Goal: Complete application form

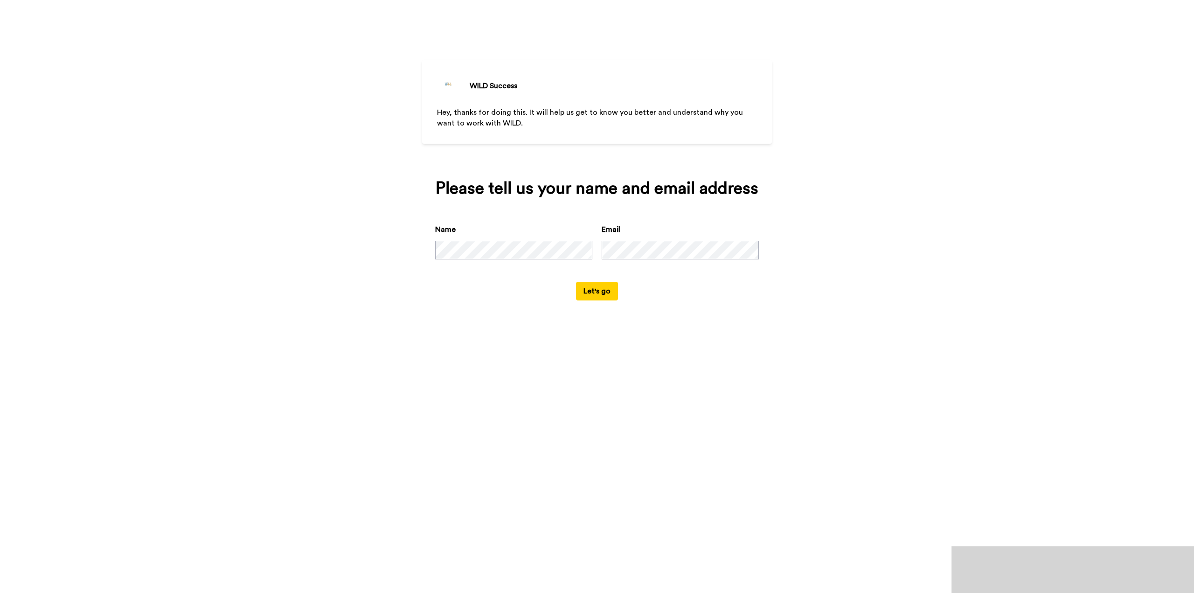
click at [233, 297] on div "WILD Success Hey, thanks for doing this. It will help us get to know you better…" at bounding box center [597, 296] width 1194 height 593
click at [589, 296] on button "Let's go" at bounding box center [597, 291] width 42 height 19
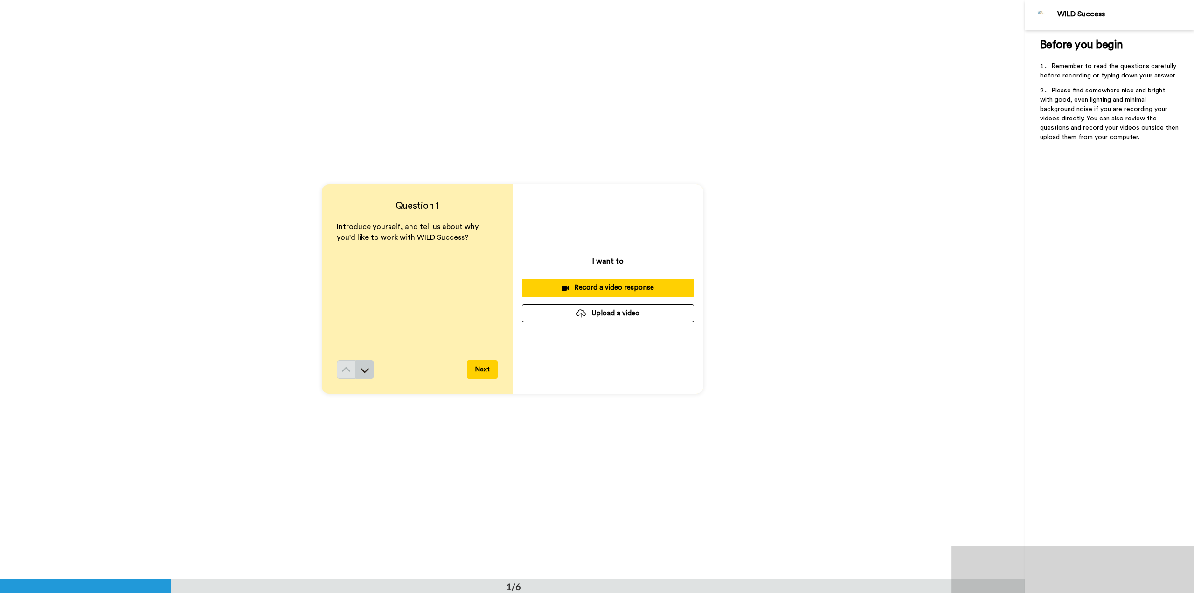
click at [367, 374] on icon at bounding box center [364, 369] width 9 height 9
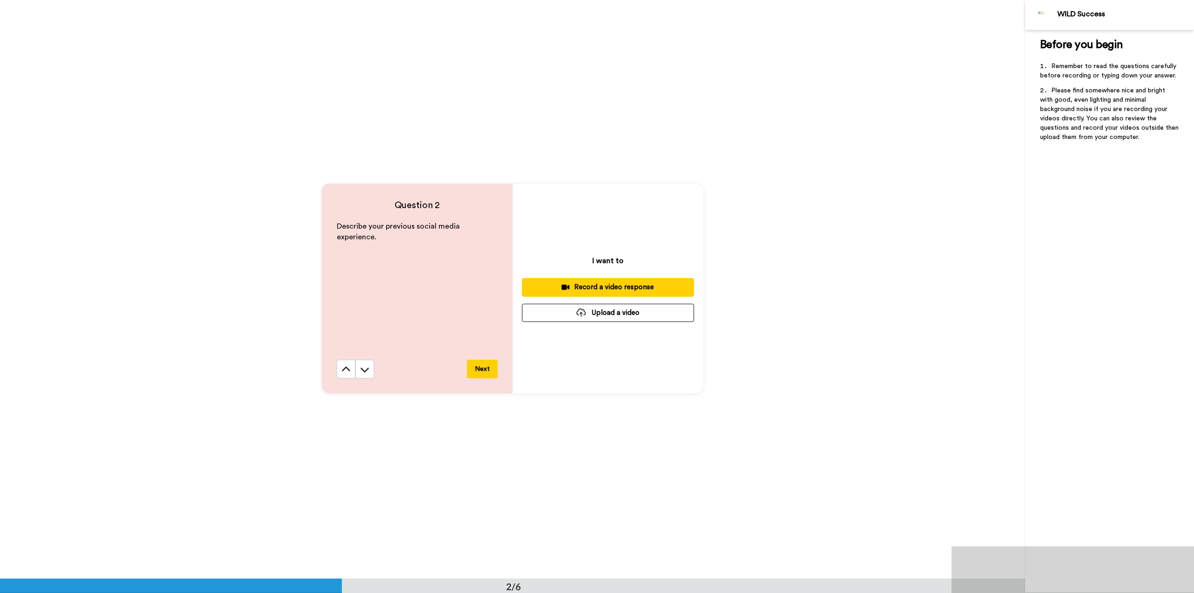
scroll to position [579, 0]
click at [349, 376] on button at bounding box center [346, 369] width 19 height 19
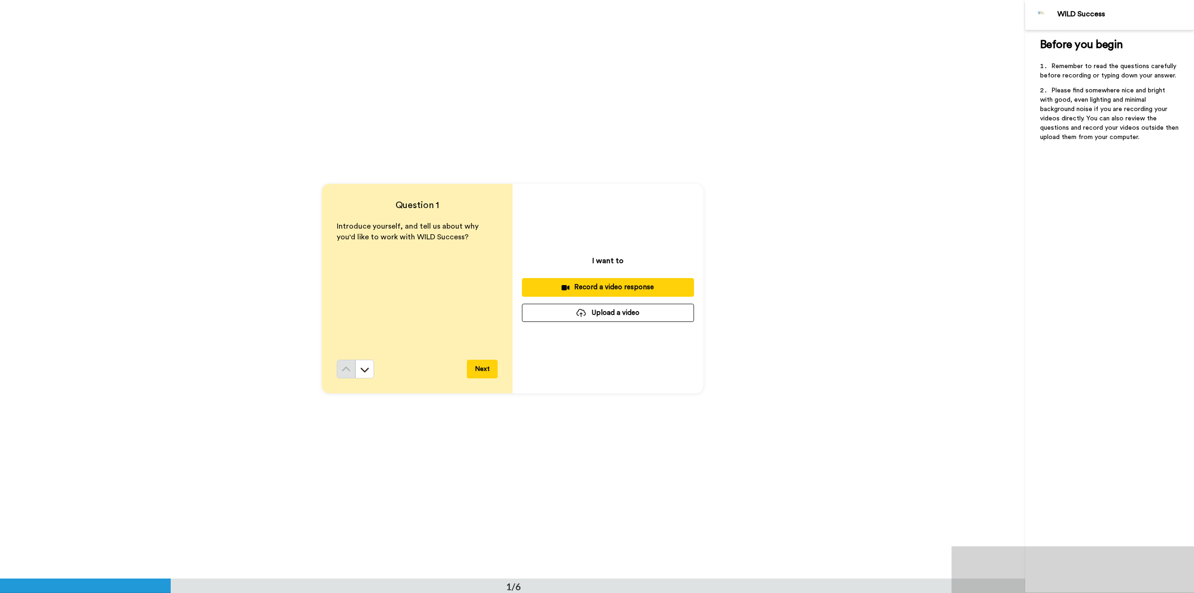
scroll to position [0, 0]
click at [362, 374] on icon at bounding box center [364, 369] width 9 height 9
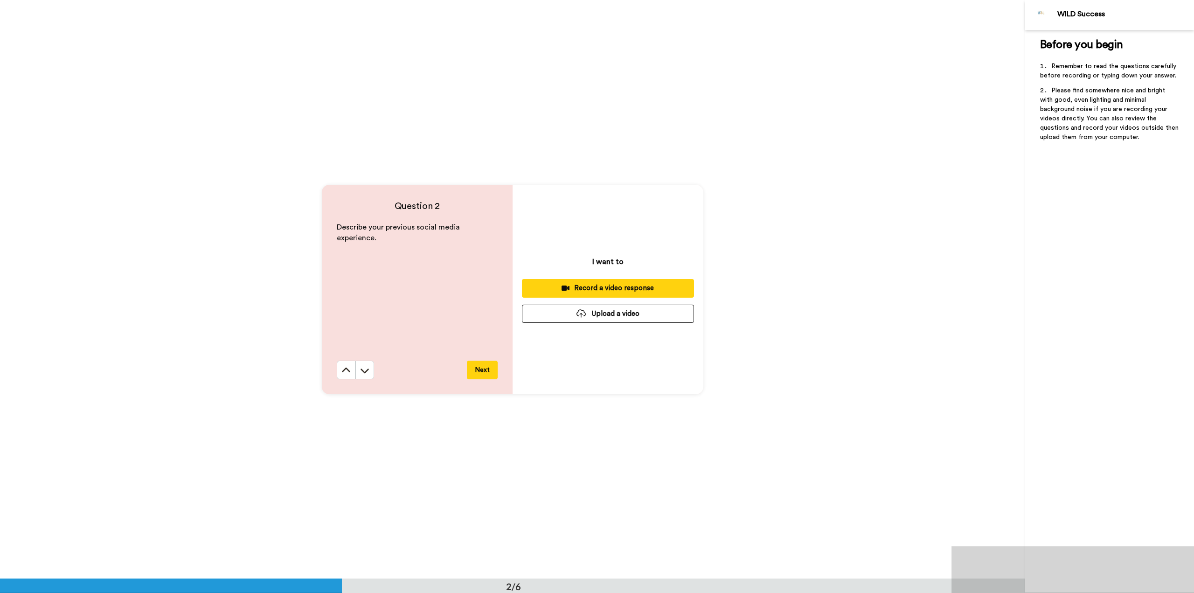
scroll to position [579, 0]
click at [364, 374] on button at bounding box center [364, 369] width 19 height 19
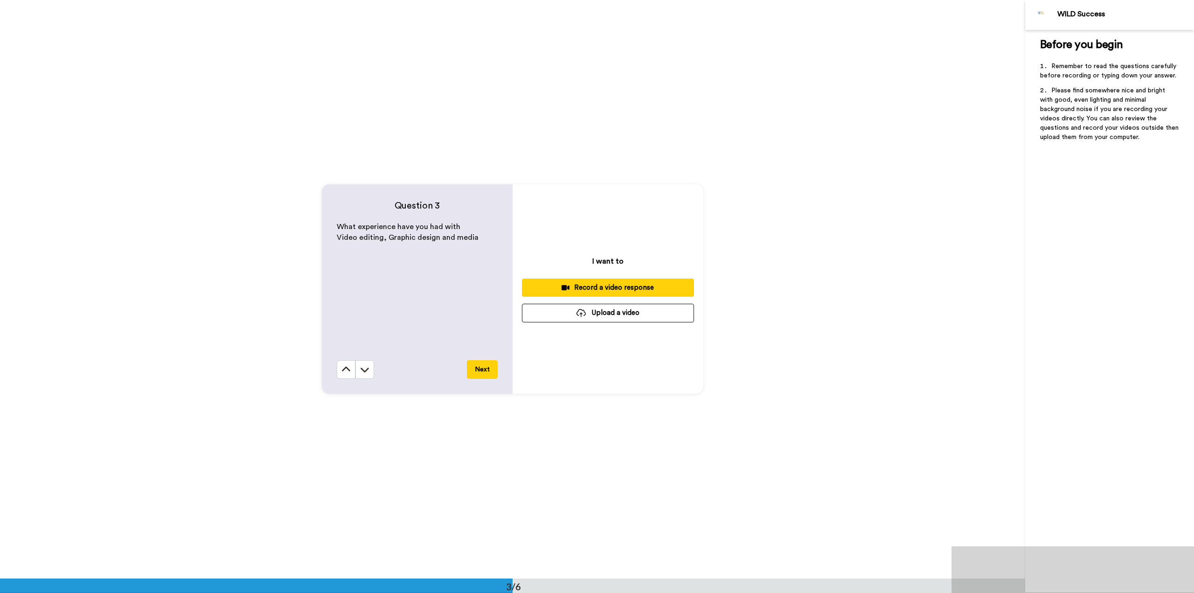
scroll to position [1157, 0]
click at [346, 374] on icon at bounding box center [345, 368] width 9 height 9
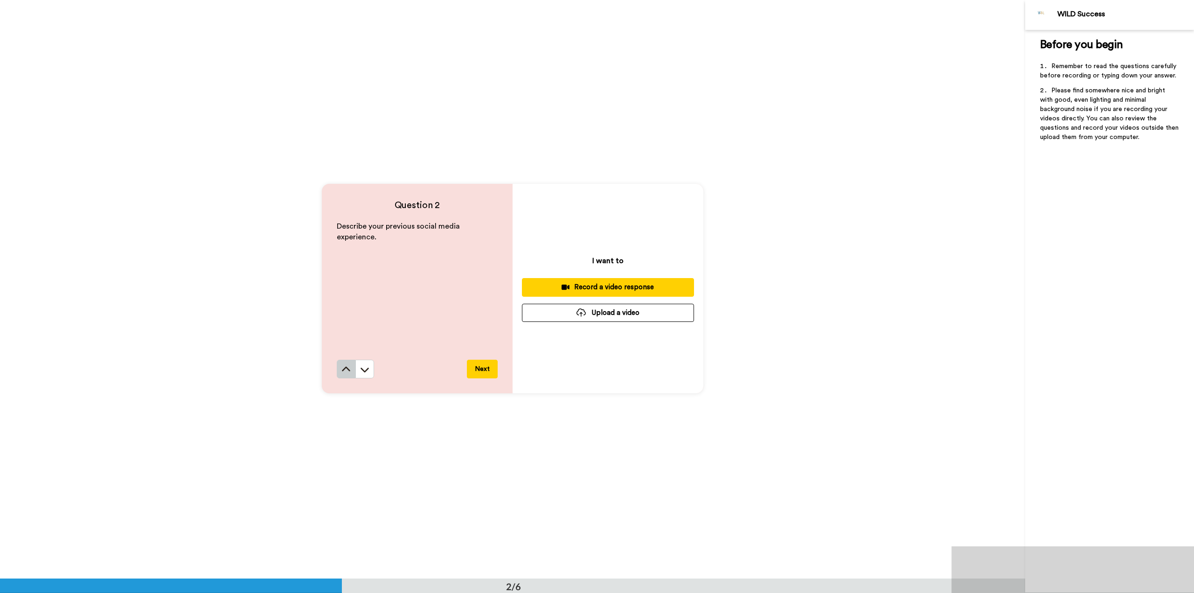
click at [342, 370] on icon at bounding box center [345, 369] width 9 height 9
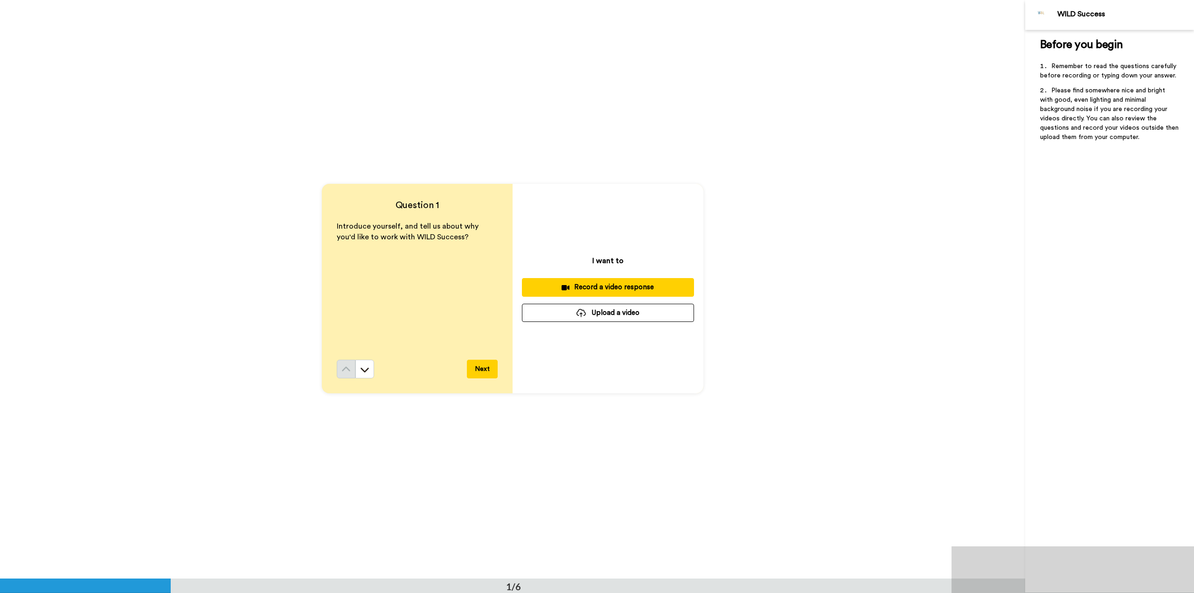
scroll to position [0, 0]
click at [105, 264] on div "Question 1 Introduce yourself, and tell us about why you'd like to work with WI…" at bounding box center [512, 289] width 1025 height 578
click at [357, 364] on button at bounding box center [364, 369] width 19 height 19
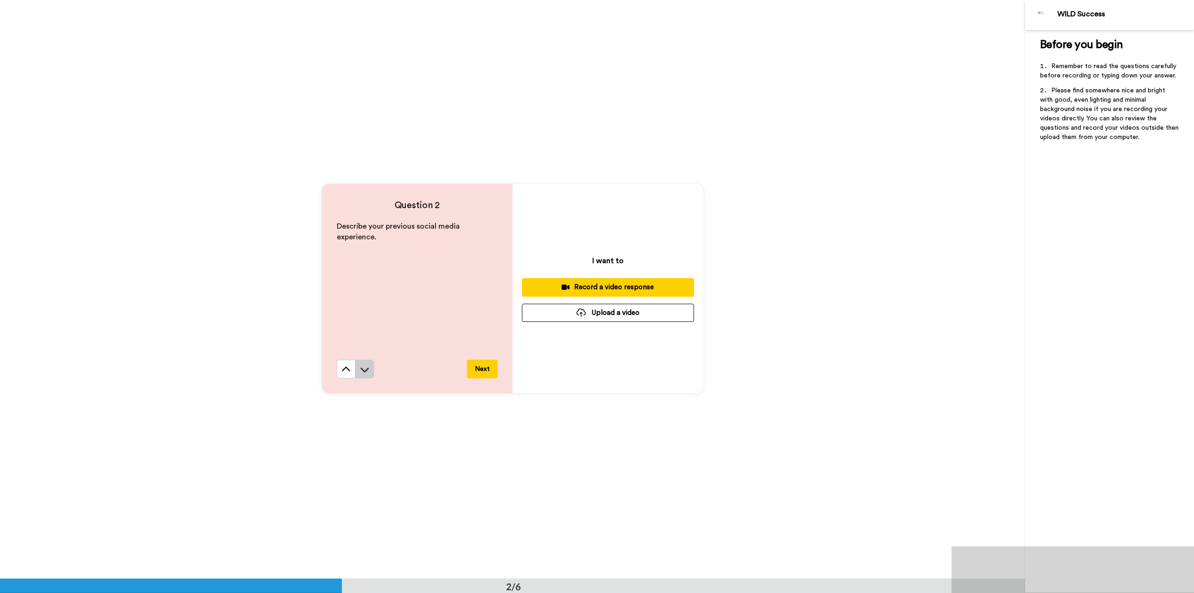
click at [368, 369] on button at bounding box center [364, 369] width 19 height 19
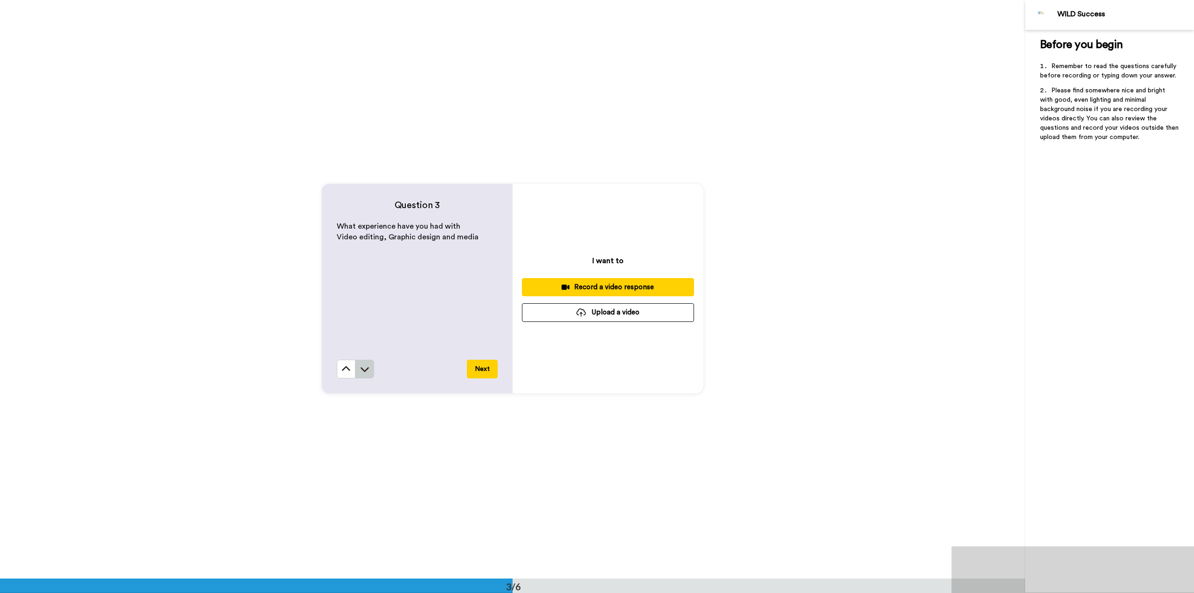
click at [369, 369] on button at bounding box center [364, 369] width 19 height 19
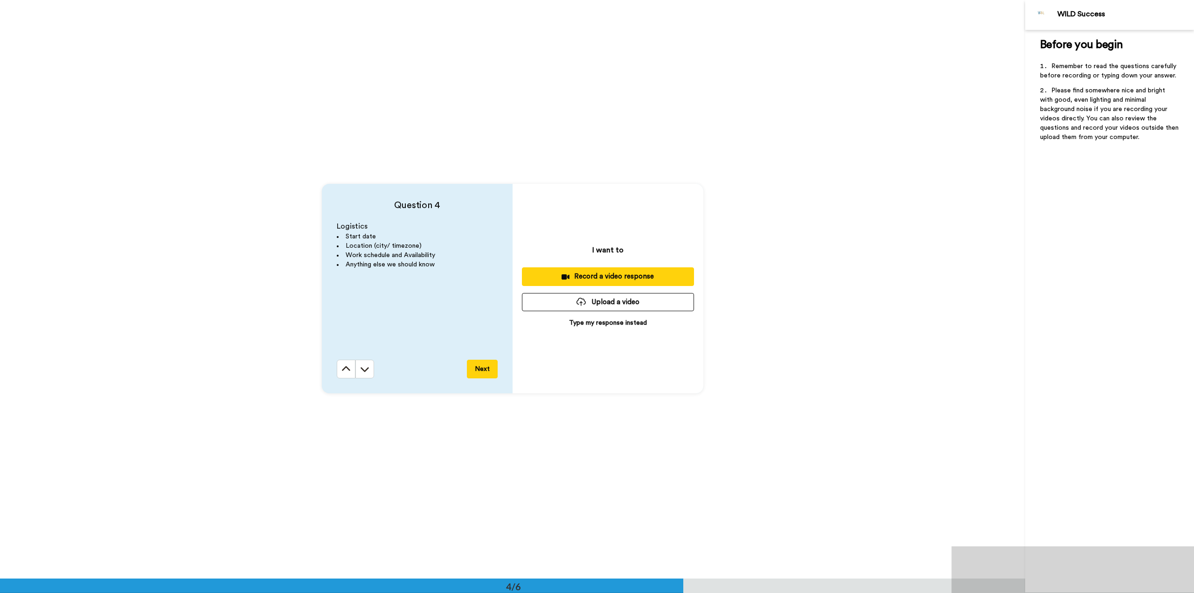
scroll to position [1736, 0]
click at [366, 369] on icon at bounding box center [365, 369] width 8 height 5
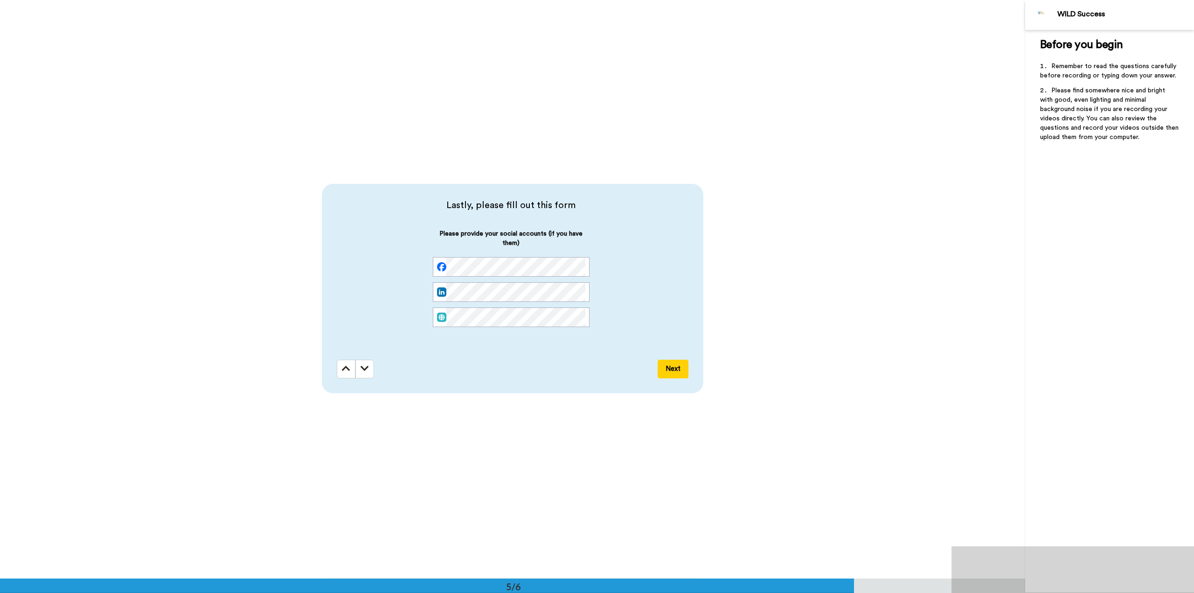
scroll to position [2314, 0]
click at [347, 374] on button at bounding box center [346, 369] width 19 height 19
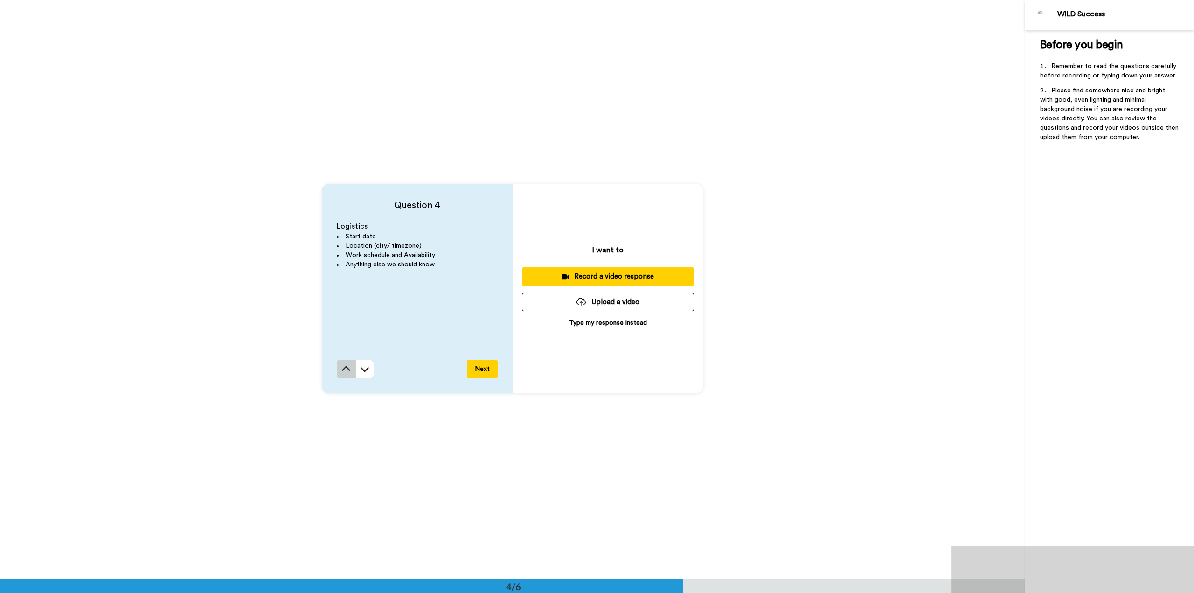
click at [346, 378] on button at bounding box center [346, 369] width 19 height 19
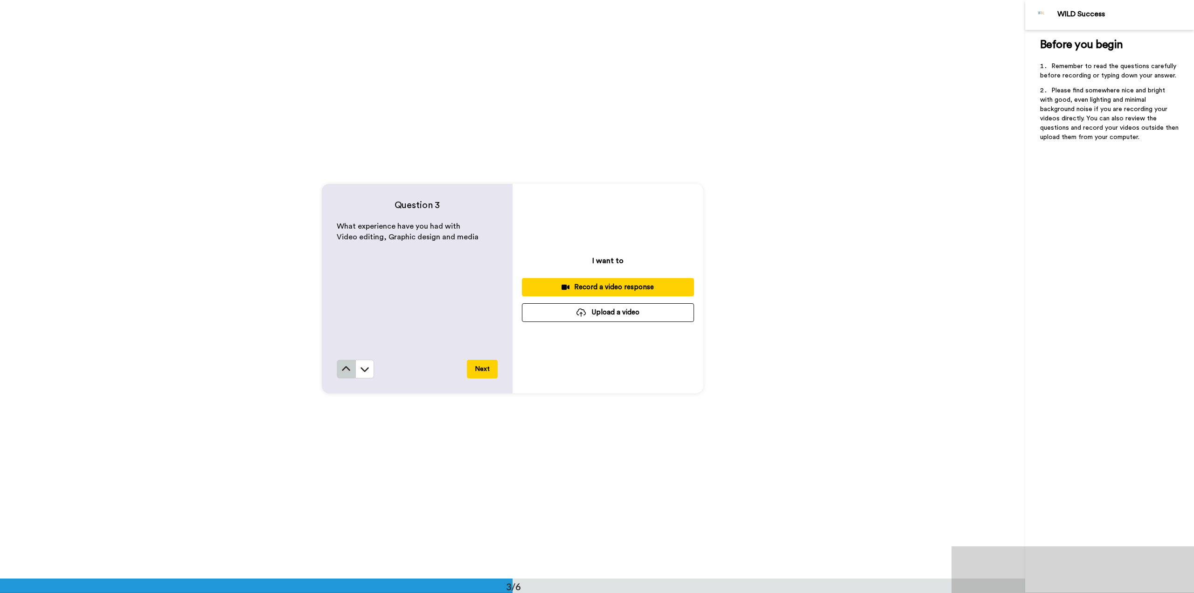
click at [344, 376] on button at bounding box center [346, 369] width 19 height 19
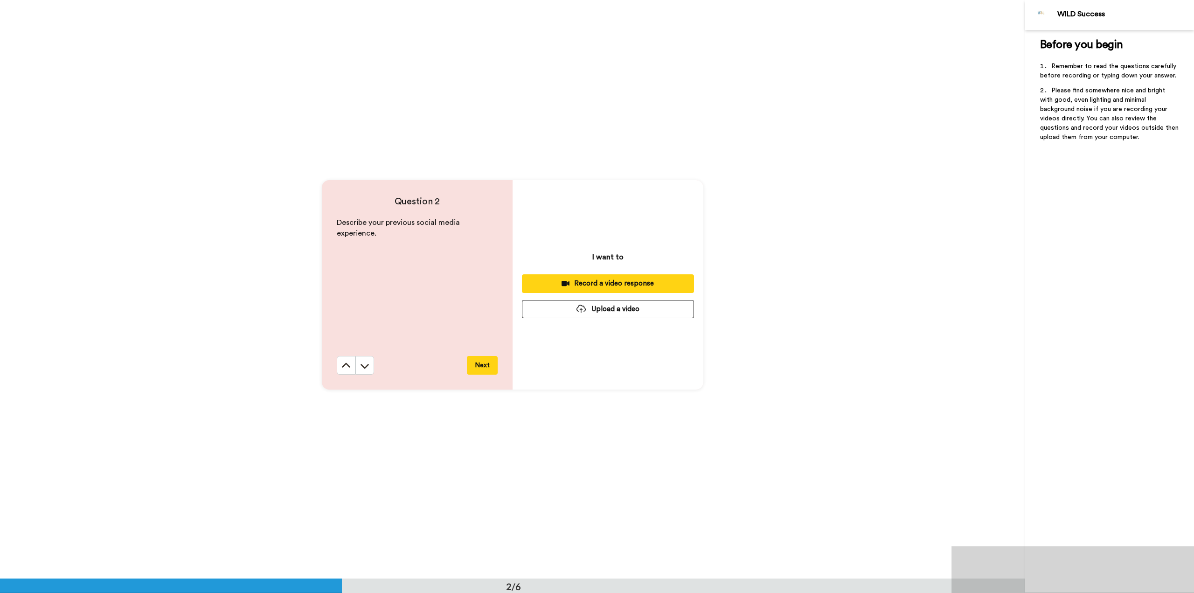
scroll to position [579, 0]
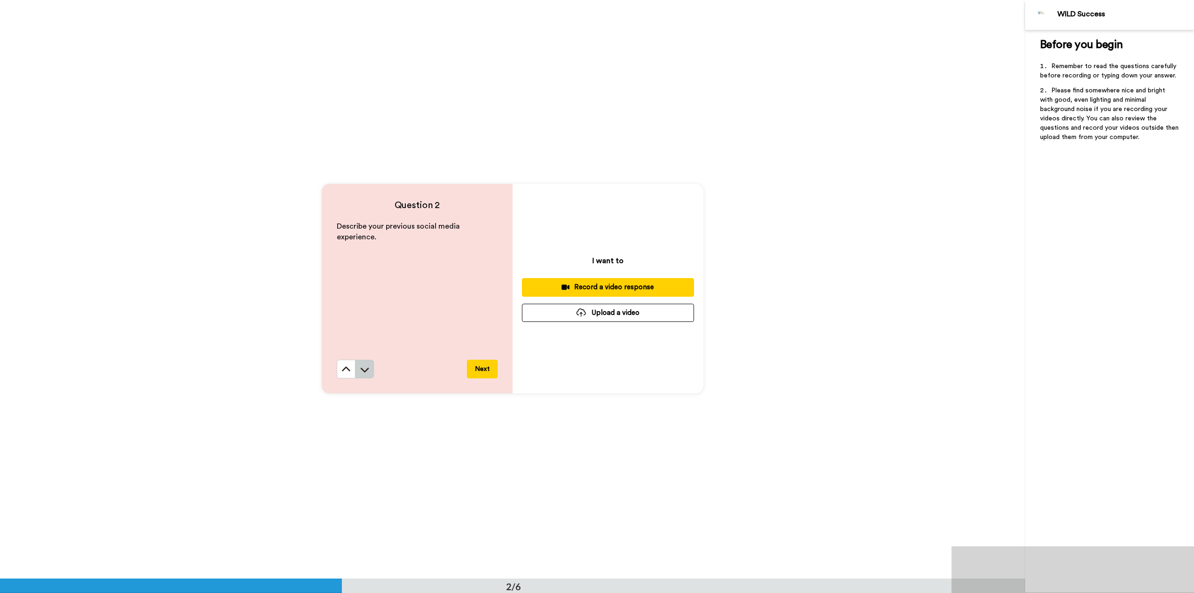
click at [364, 375] on button at bounding box center [364, 369] width 19 height 19
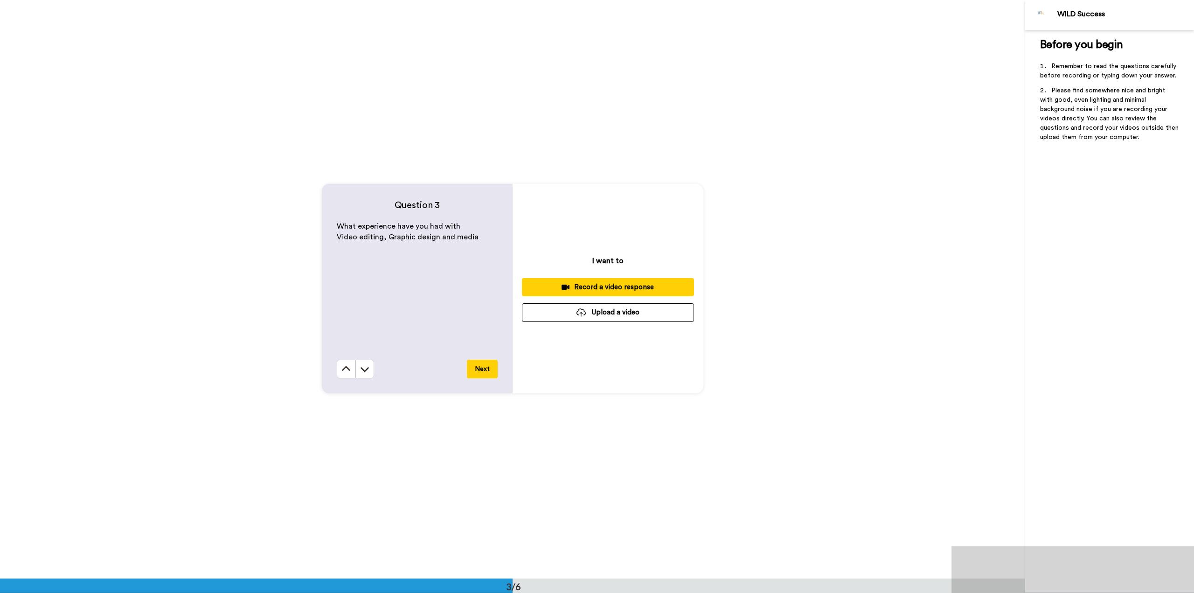
scroll to position [1157, 0]
click at [364, 370] on icon at bounding box center [365, 370] width 8 height 5
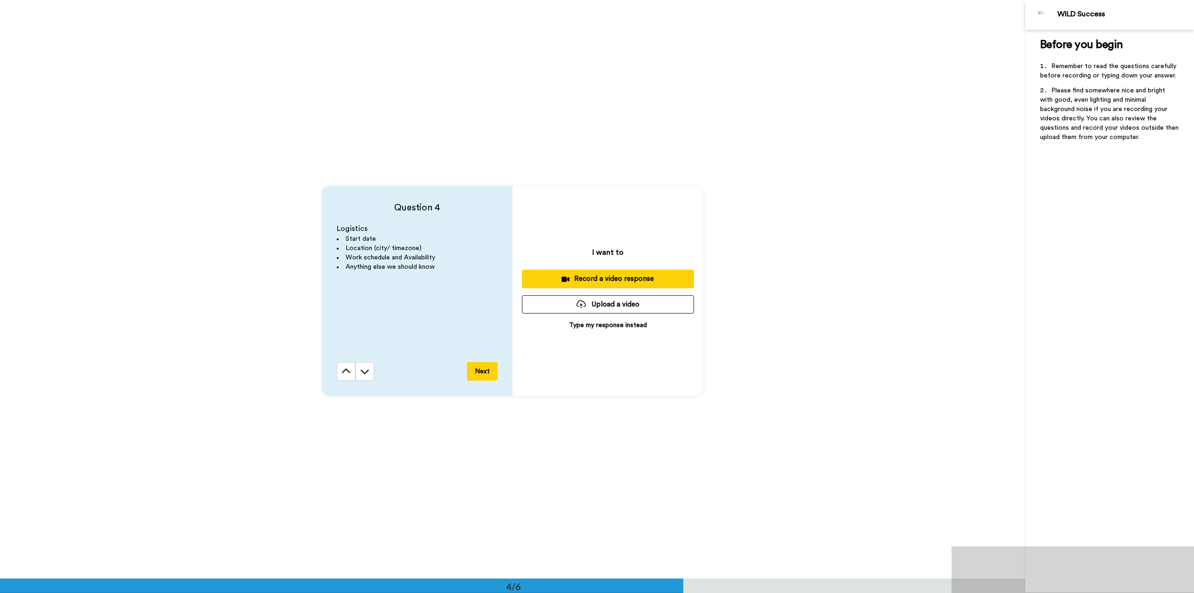
scroll to position [1736, 0]
click at [350, 370] on button at bounding box center [346, 369] width 19 height 19
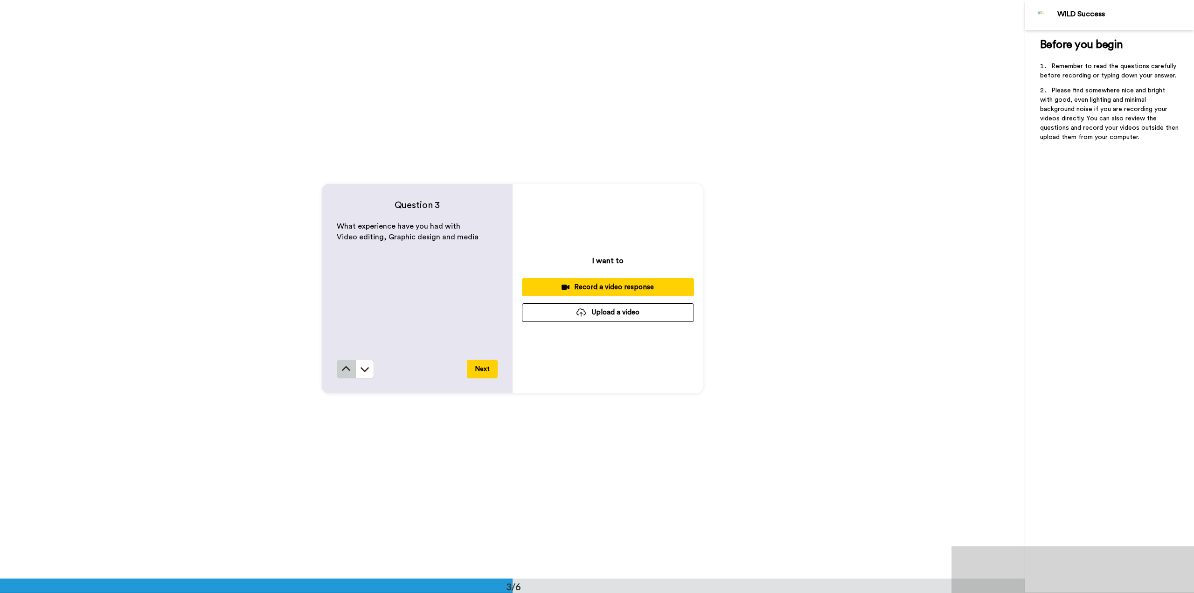
click at [345, 376] on button at bounding box center [346, 369] width 19 height 19
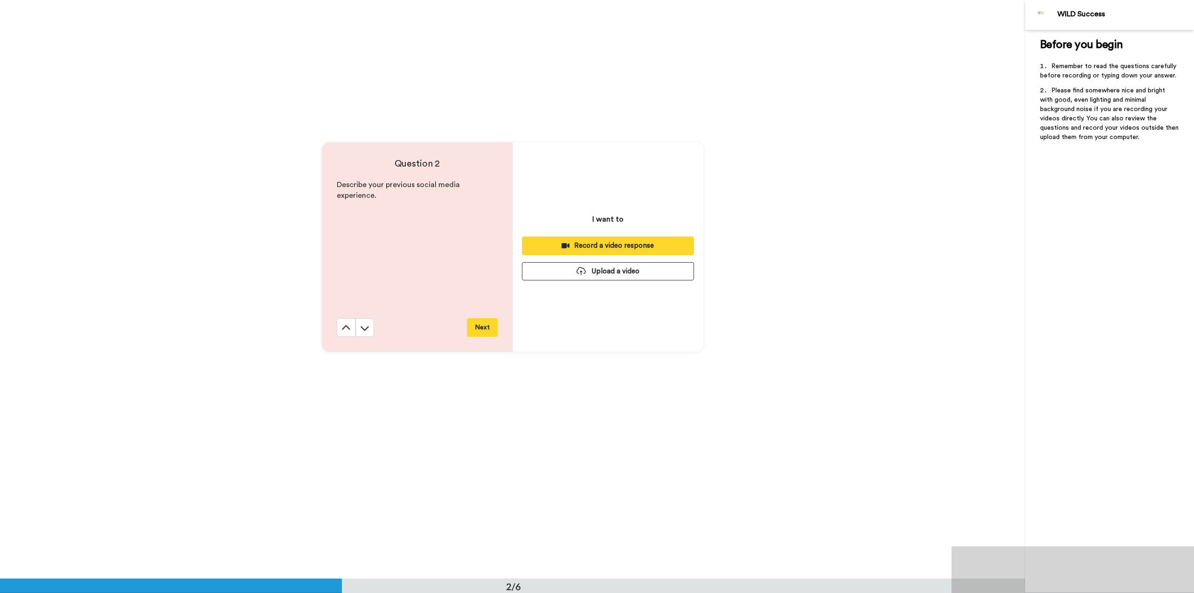
scroll to position [579, 0]
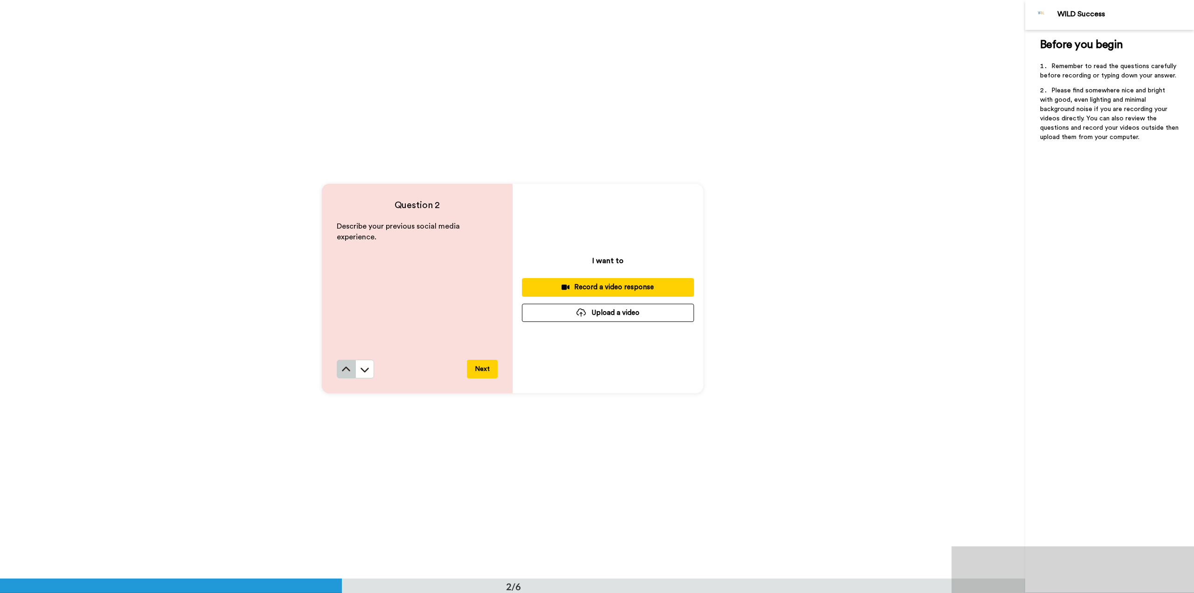
click at [345, 376] on button at bounding box center [346, 369] width 19 height 19
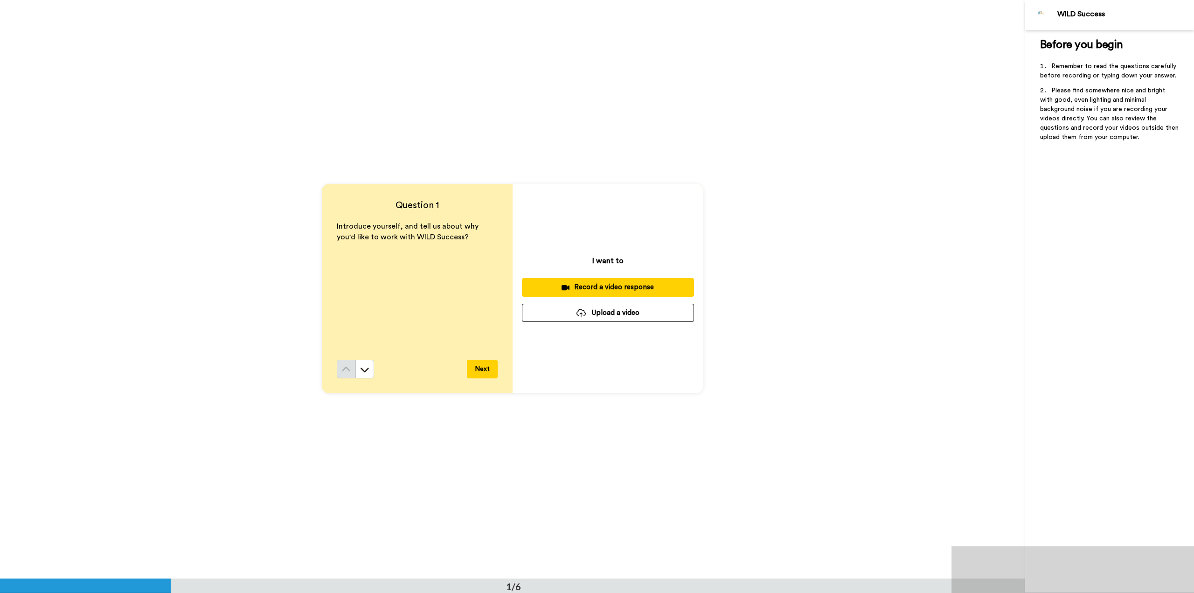
scroll to position [0, 0]
click at [365, 372] on icon at bounding box center [364, 369] width 9 height 9
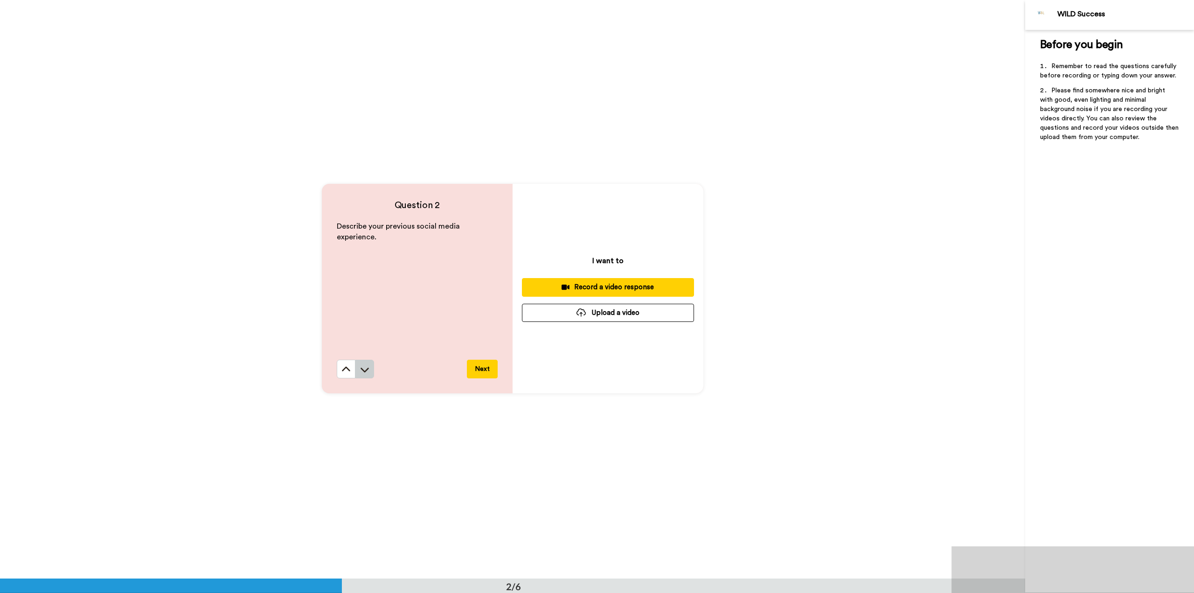
click at [364, 372] on icon at bounding box center [364, 369] width 9 height 9
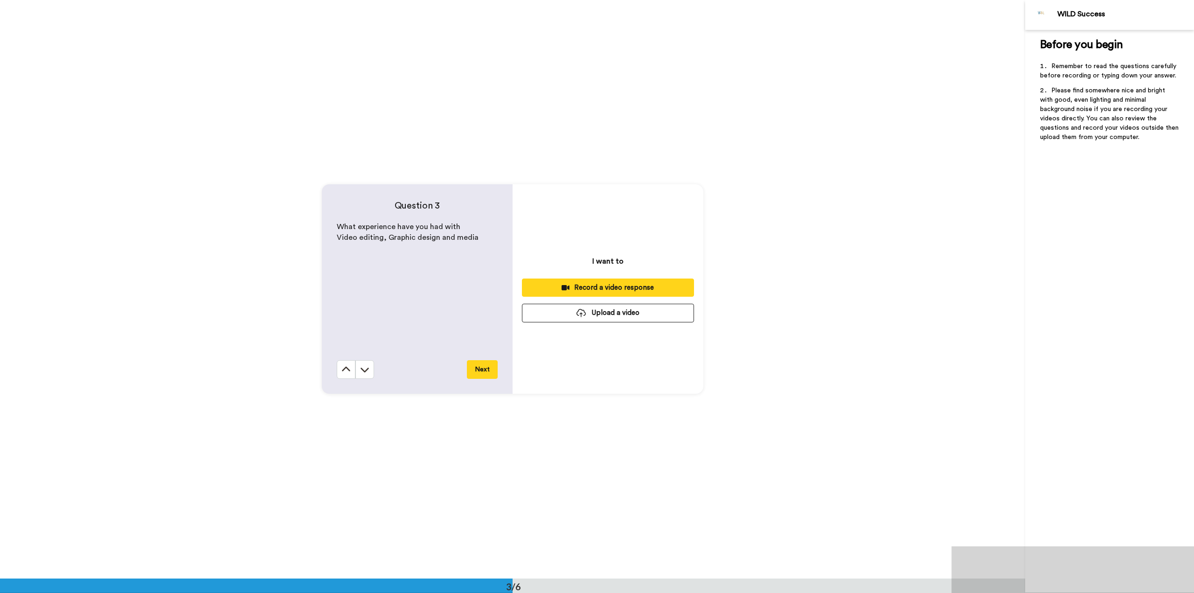
scroll to position [1157, 0]
click at [364, 372] on icon at bounding box center [364, 368] width 9 height 9
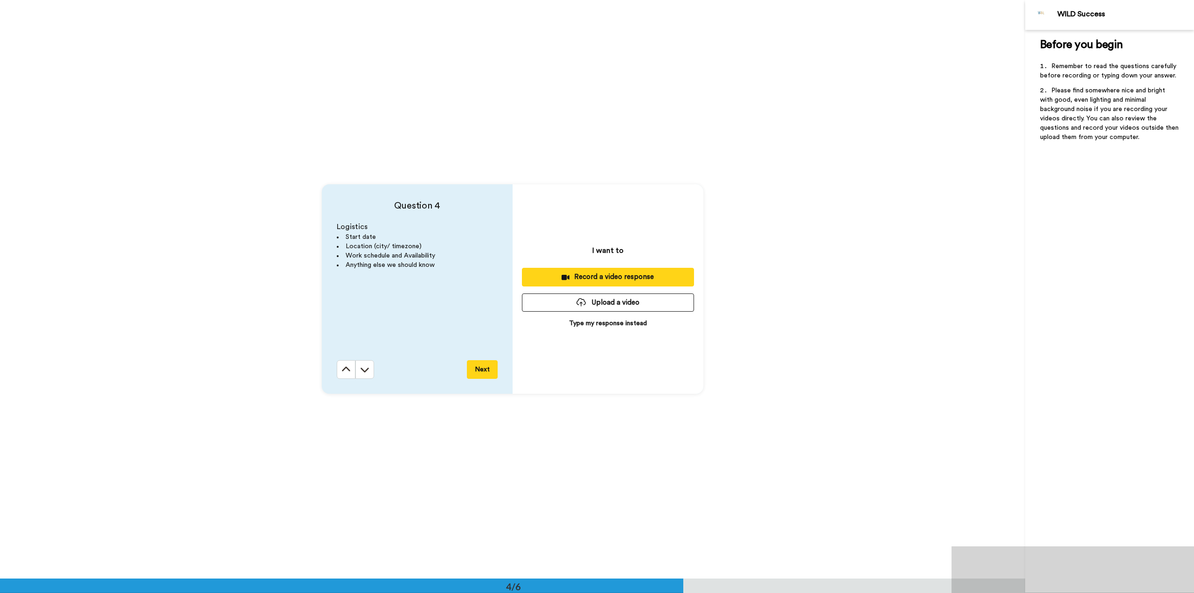
scroll to position [1736, 0]
click at [361, 369] on icon at bounding box center [365, 369] width 8 height 5
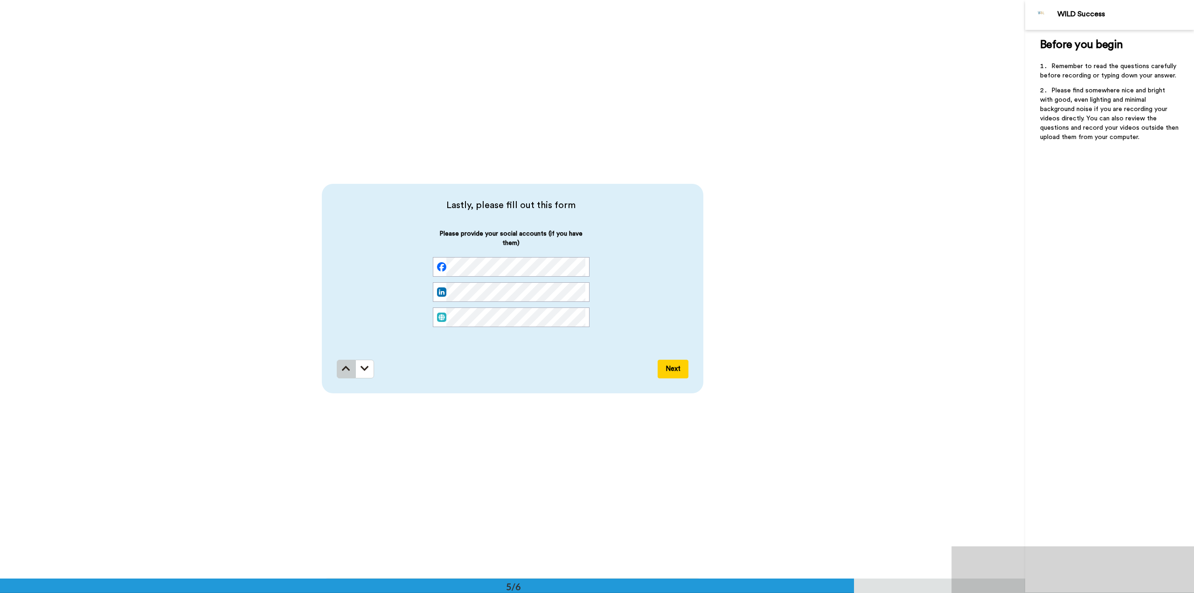
click at [343, 372] on icon at bounding box center [346, 368] width 8 height 9
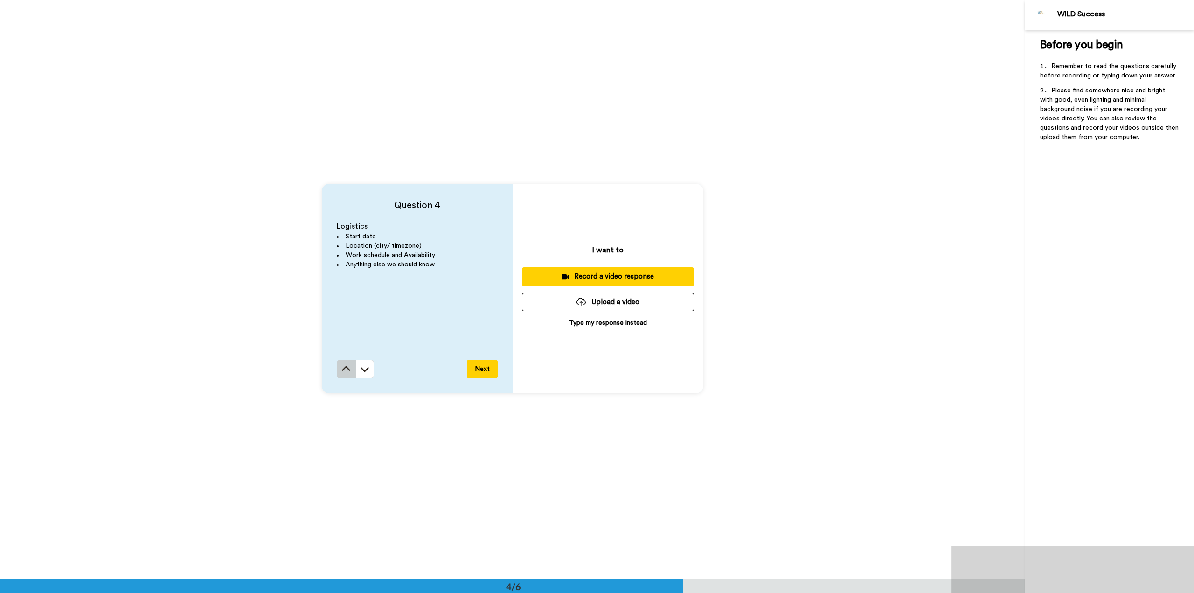
click at [344, 372] on icon at bounding box center [345, 368] width 9 height 9
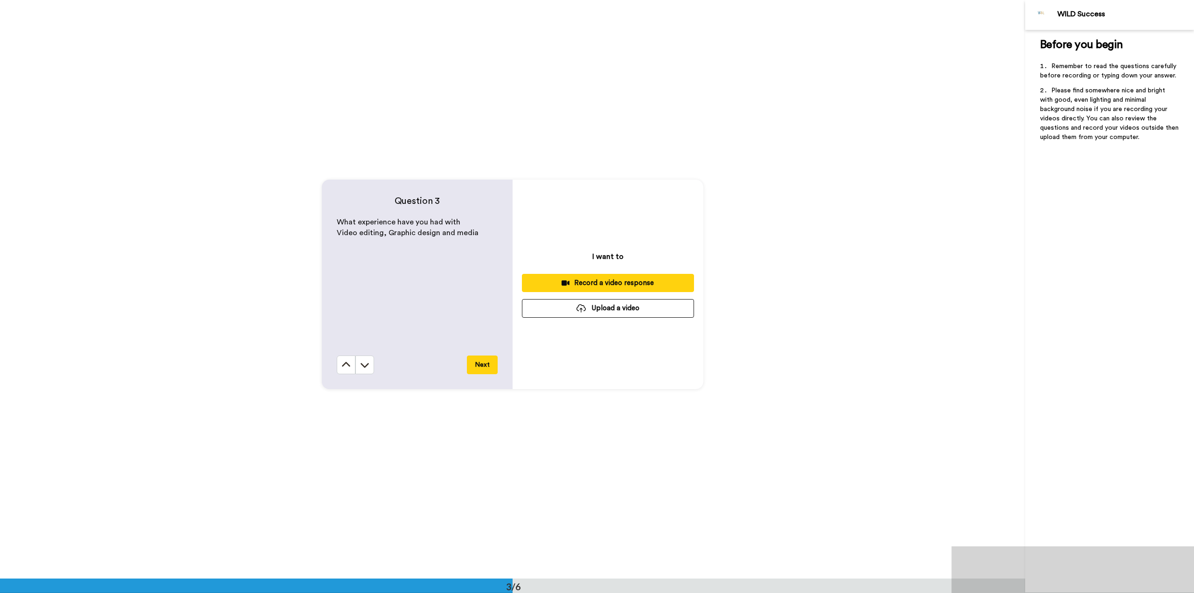
scroll to position [1157, 0]
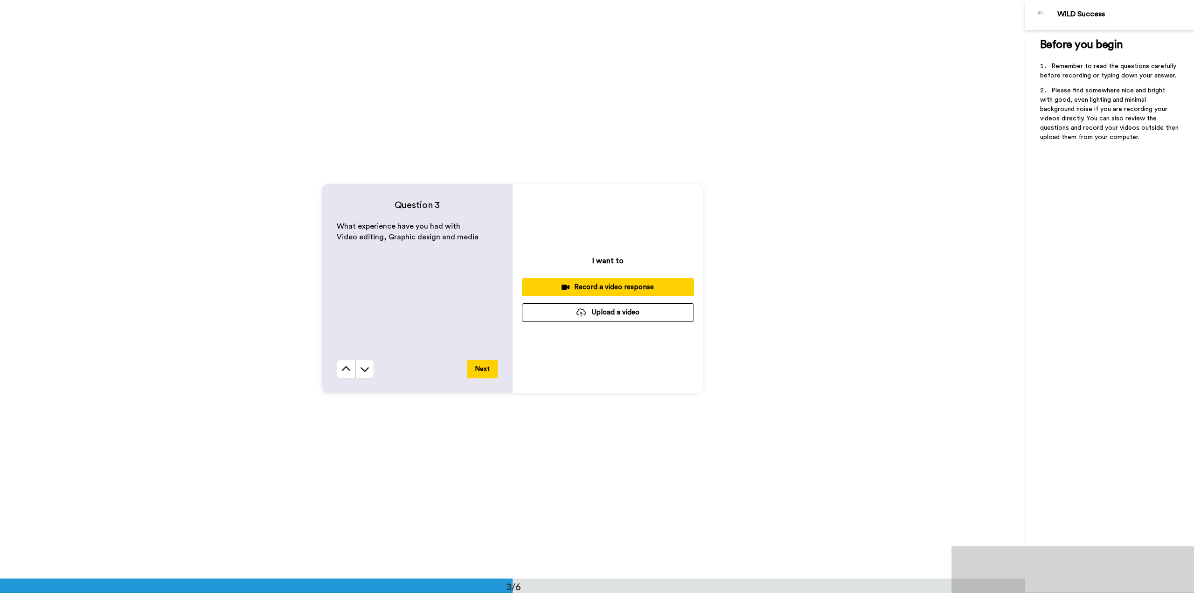
click at [344, 372] on icon at bounding box center [345, 368] width 9 height 9
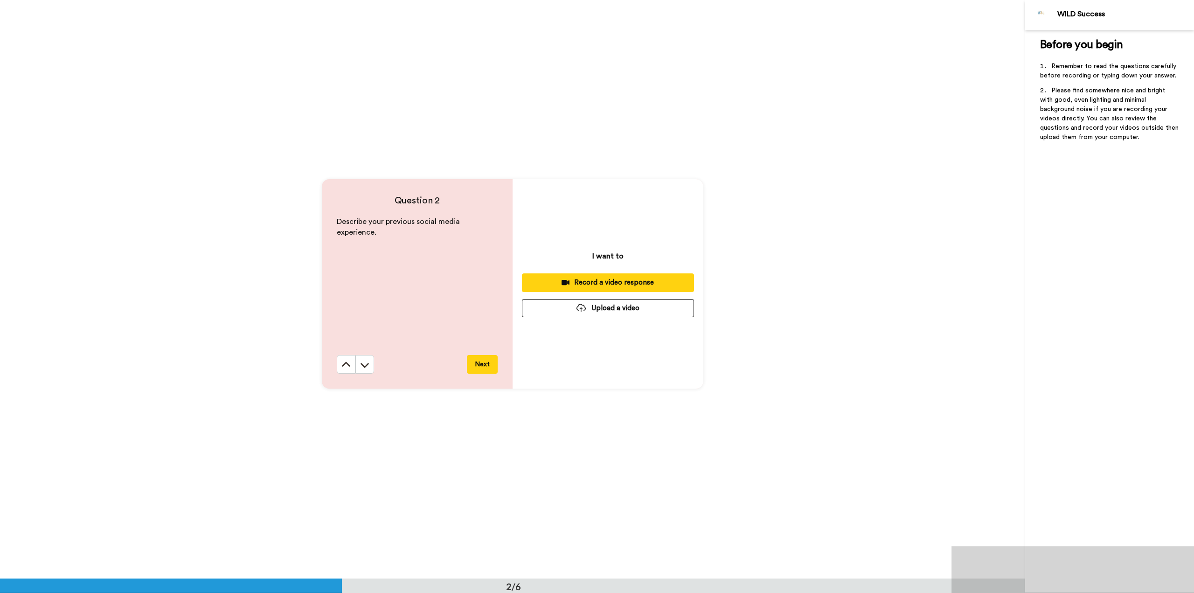
scroll to position [579, 0]
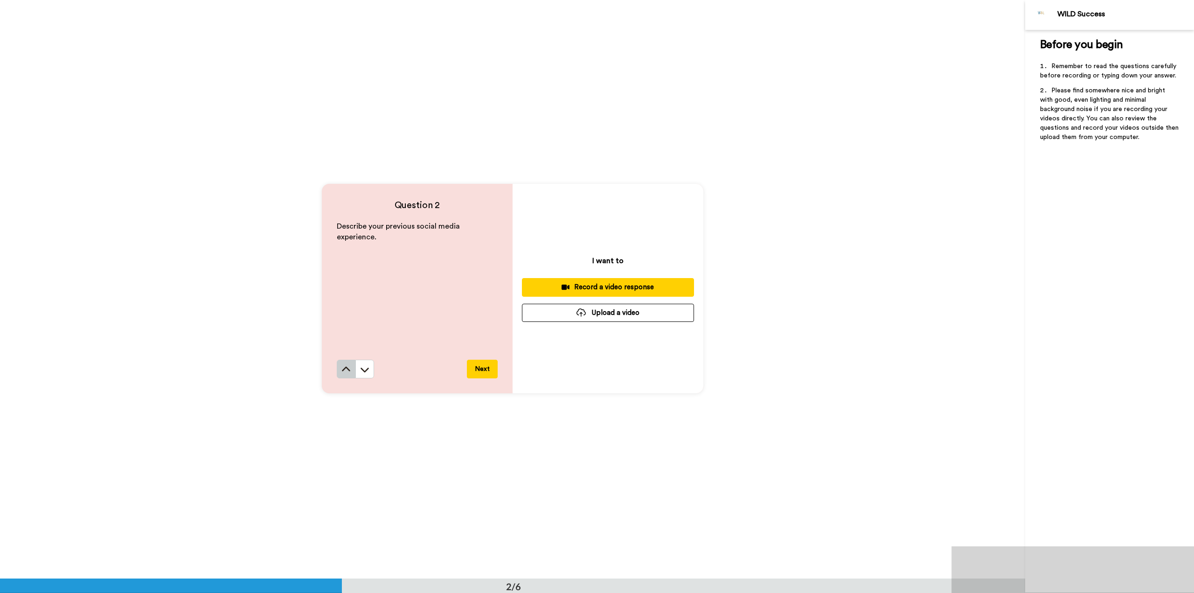
click at [347, 367] on icon at bounding box center [345, 369] width 9 height 9
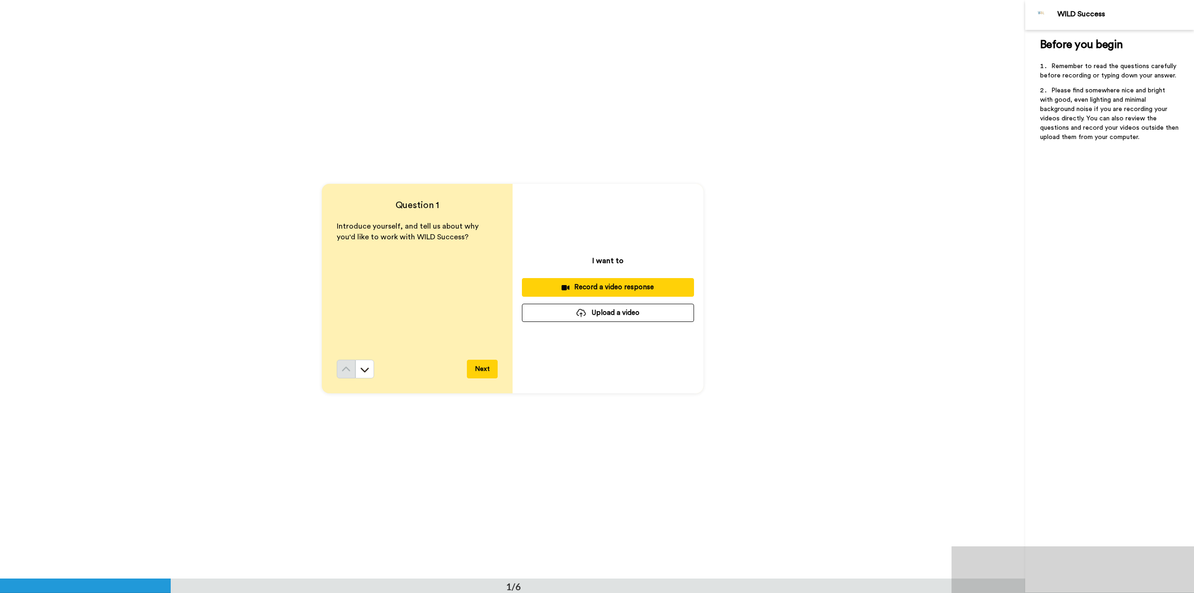
scroll to position [0, 0]
click at [364, 369] on icon at bounding box center [364, 369] width 9 height 9
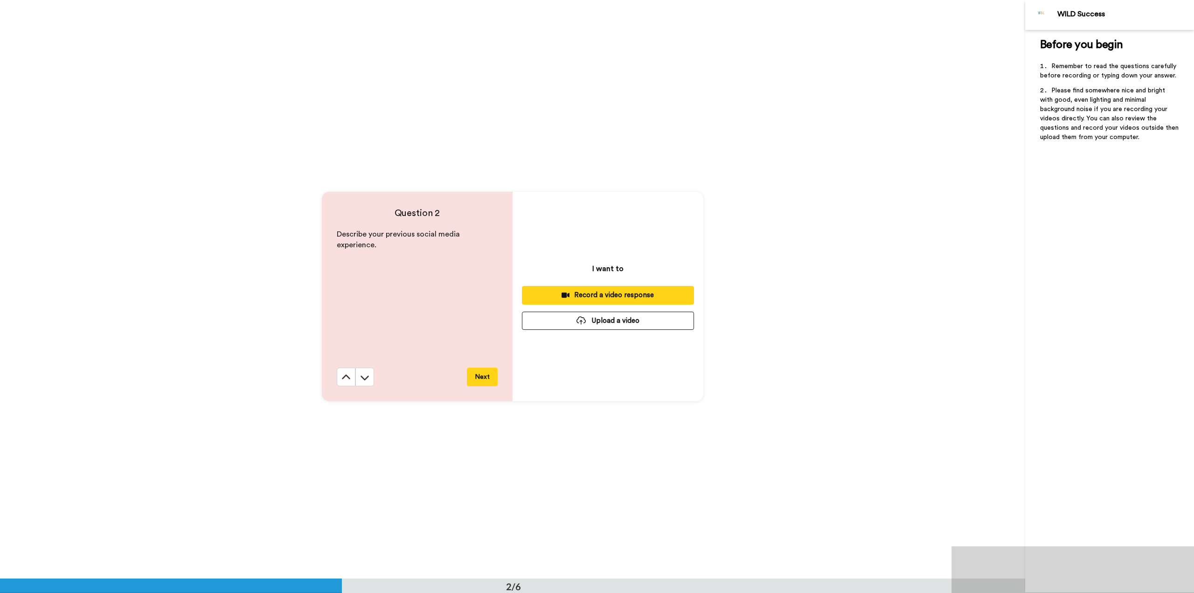
scroll to position [579, 0]
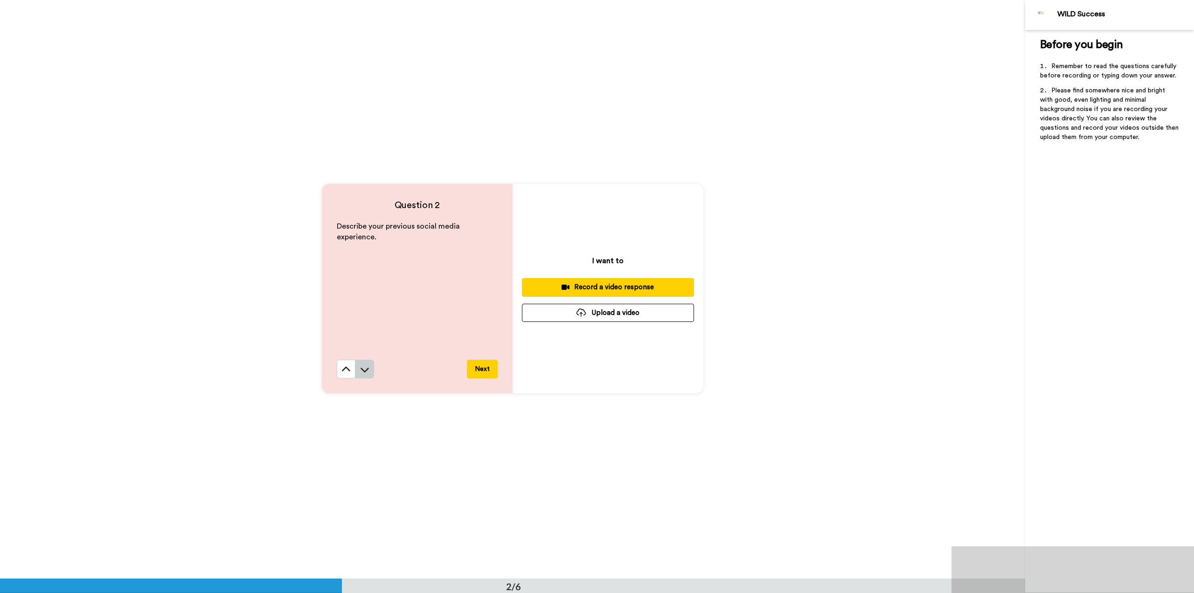
click at [366, 372] on icon at bounding box center [364, 369] width 9 height 9
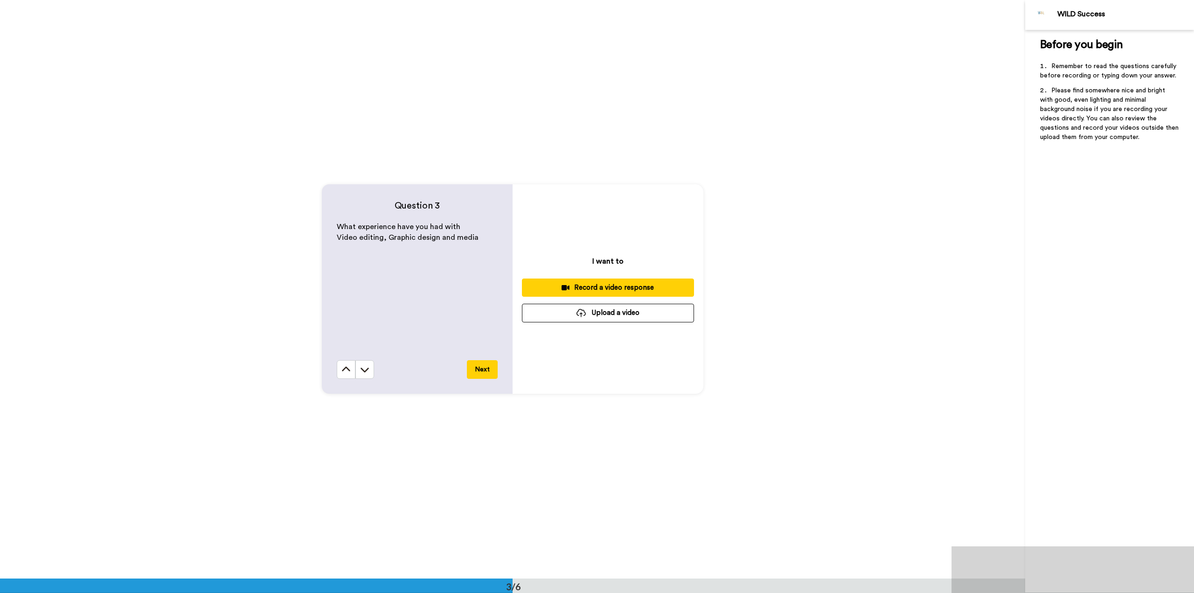
scroll to position [1157, 0]
click at [367, 369] on button at bounding box center [364, 369] width 19 height 19
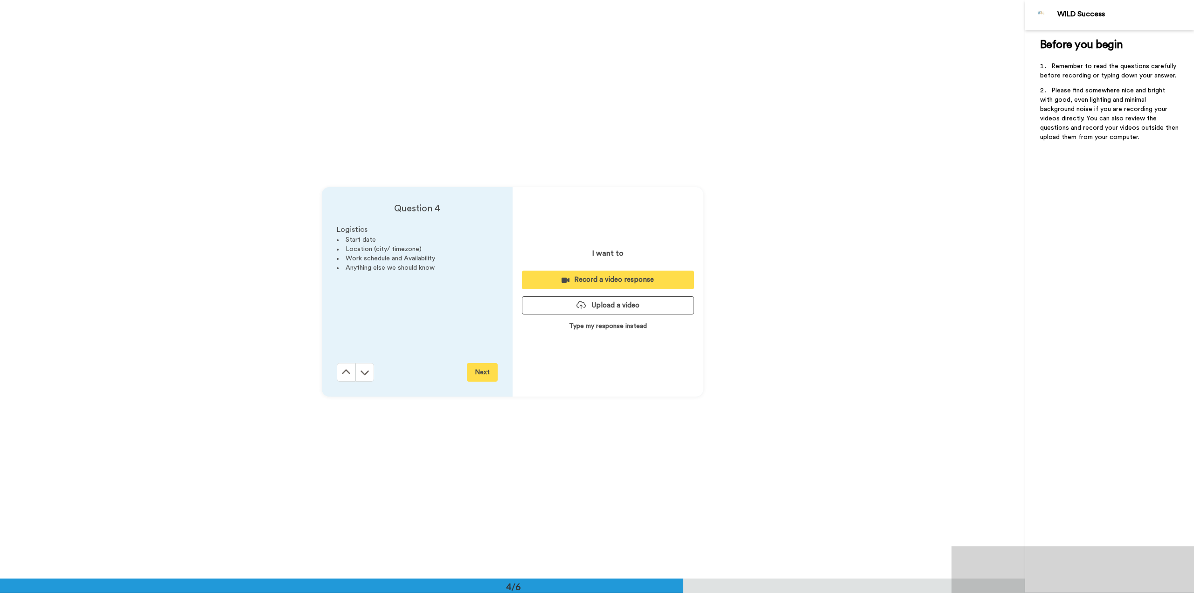
scroll to position [1736, 0]
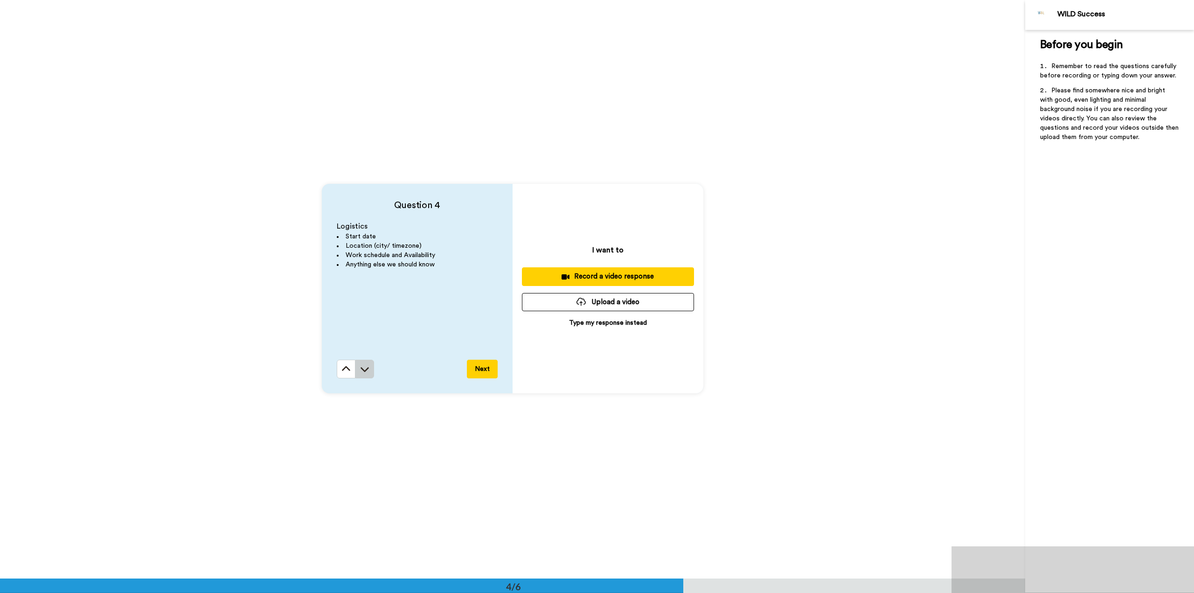
click at [365, 369] on icon at bounding box center [365, 369] width 8 height 5
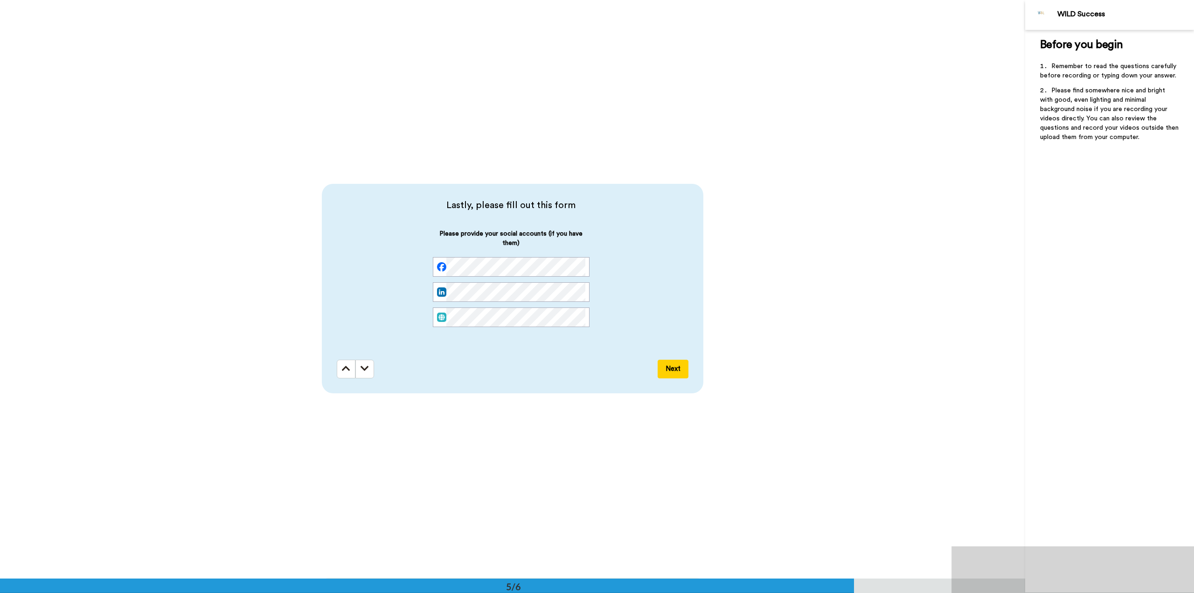
drag, startPoint x: 337, startPoint y: 366, endPoint x: 338, endPoint y: 373, distance: 6.7
click at [338, 367] on button at bounding box center [346, 369] width 19 height 19
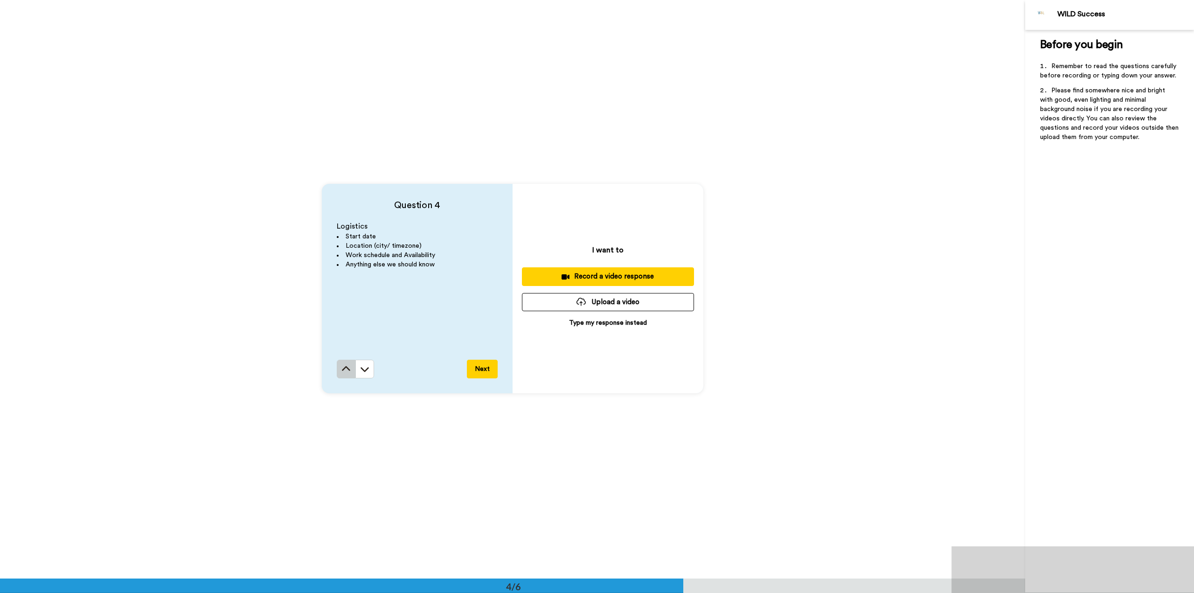
click at [341, 374] on icon at bounding box center [345, 368] width 9 height 9
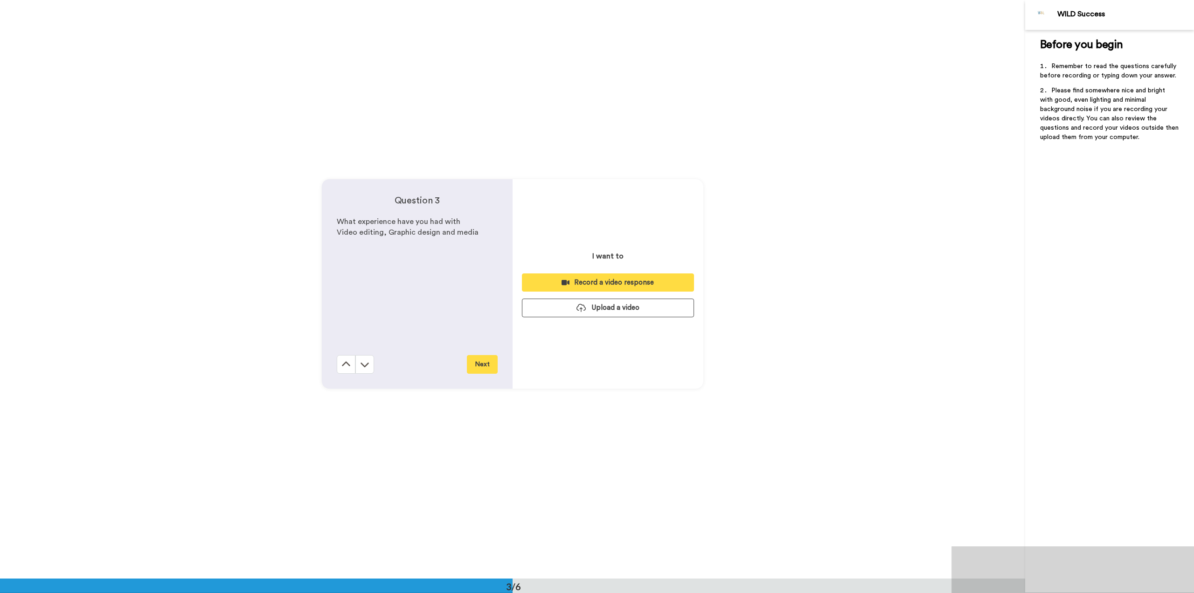
scroll to position [1157, 0]
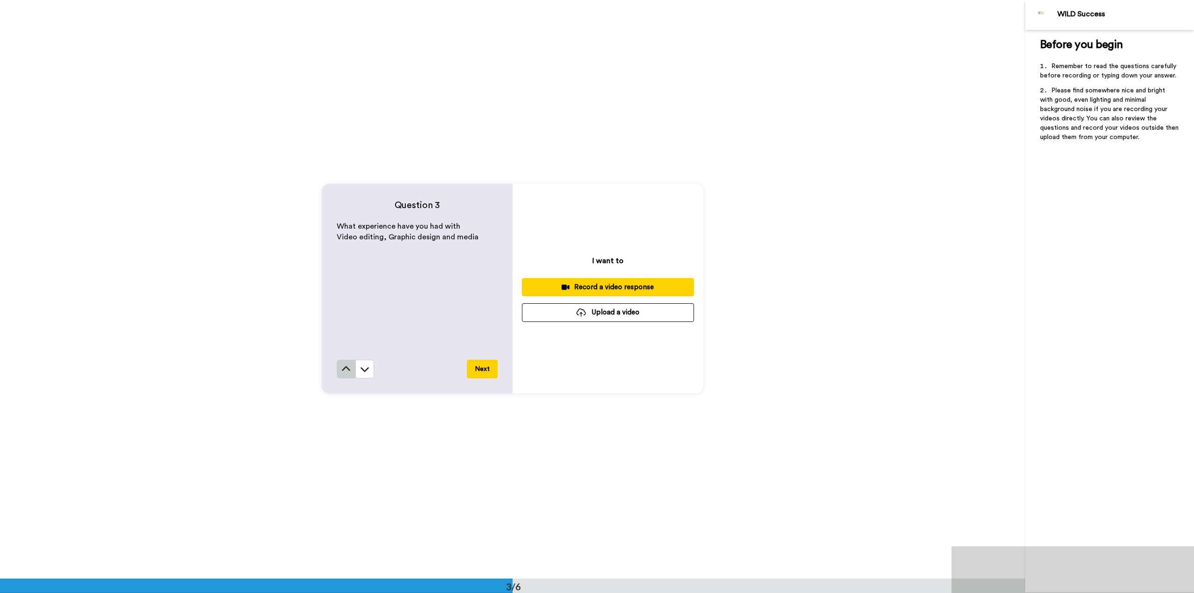
click at [341, 367] on icon at bounding box center [345, 368] width 9 height 9
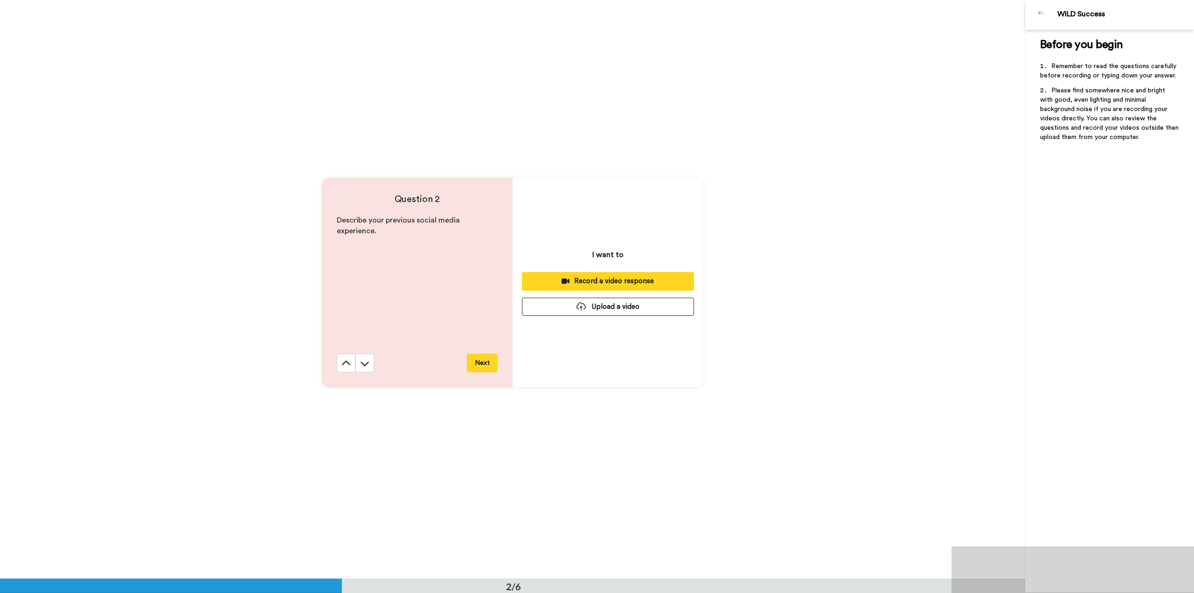
scroll to position [579, 0]
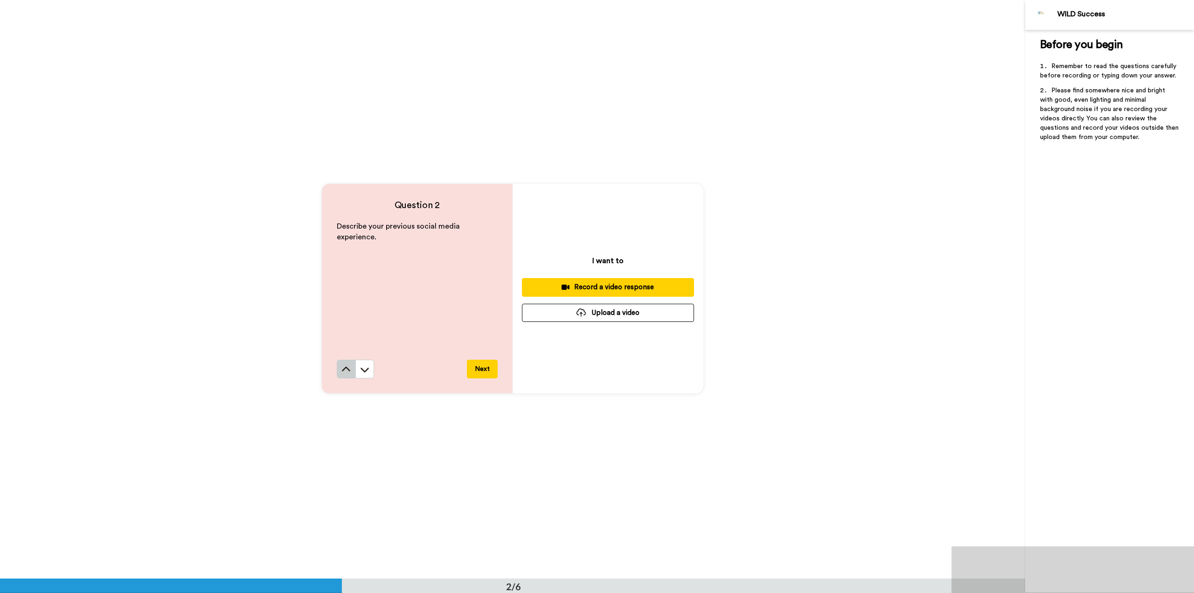
click at [351, 375] on button at bounding box center [346, 369] width 19 height 19
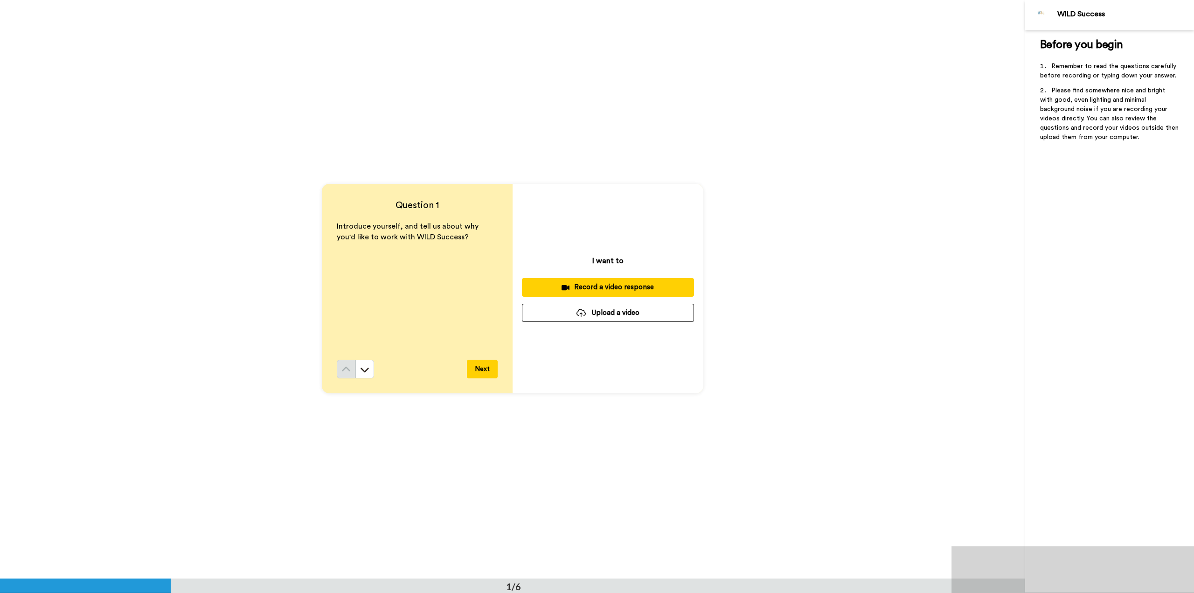
scroll to position [0, 0]
drag, startPoint x: 329, startPoint y: 383, endPoint x: 307, endPoint y: 446, distance: 66.7
click at [316, 425] on div "Question 1 Introduce yourself, and tell us about why you'd like to work with WI…" at bounding box center [512, 289] width 1025 height 578
click at [308, 425] on div "Question 1 Introduce yourself, and tell us about why you'd like to work with WI…" at bounding box center [512, 289] width 1025 height 578
click at [364, 376] on button at bounding box center [364, 369] width 19 height 19
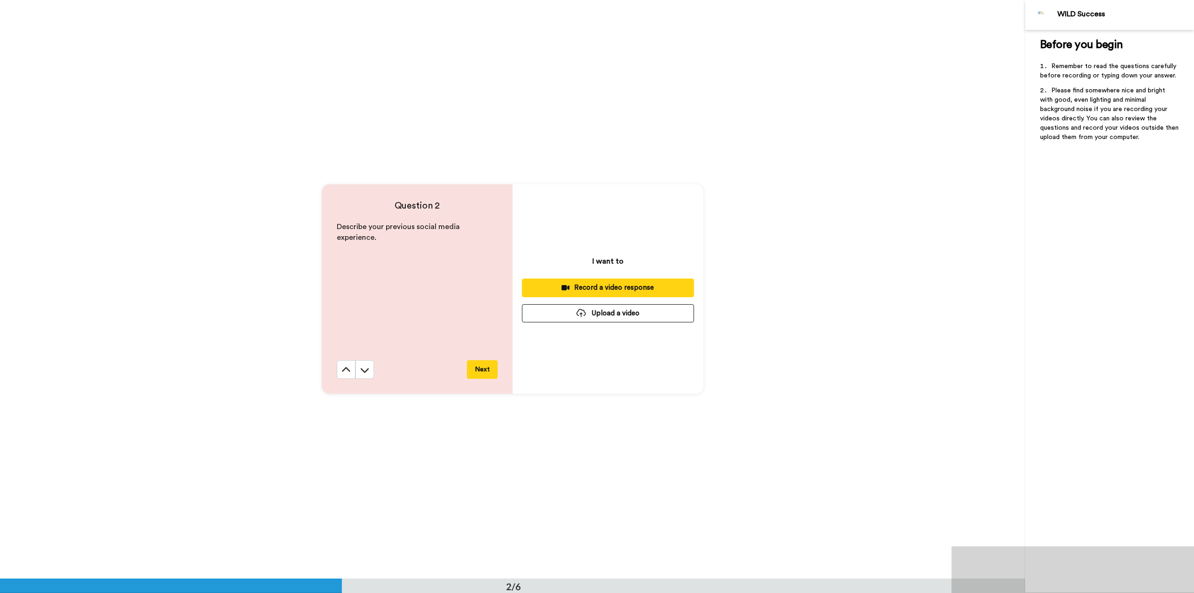
scroll to position [579, 0]
click at [360, 368] on icon at bounding box center [364, 369] width 9 height 9
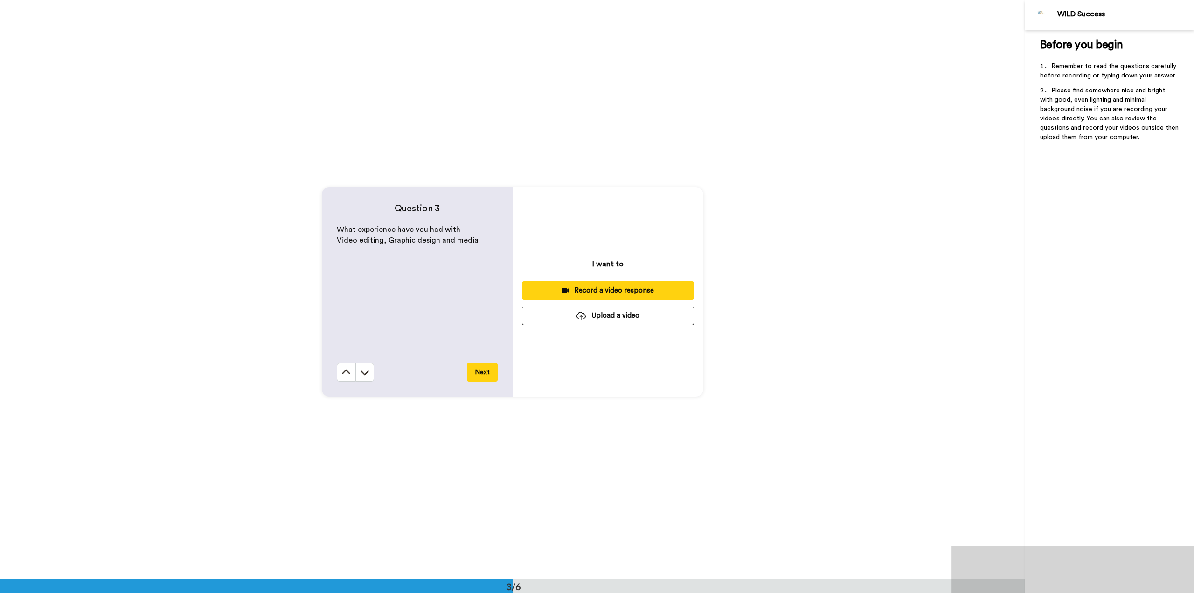
scroll to position [1157, 0]
click at [344, 373] on icon at bounding box center [345, 368] width 9 height 9
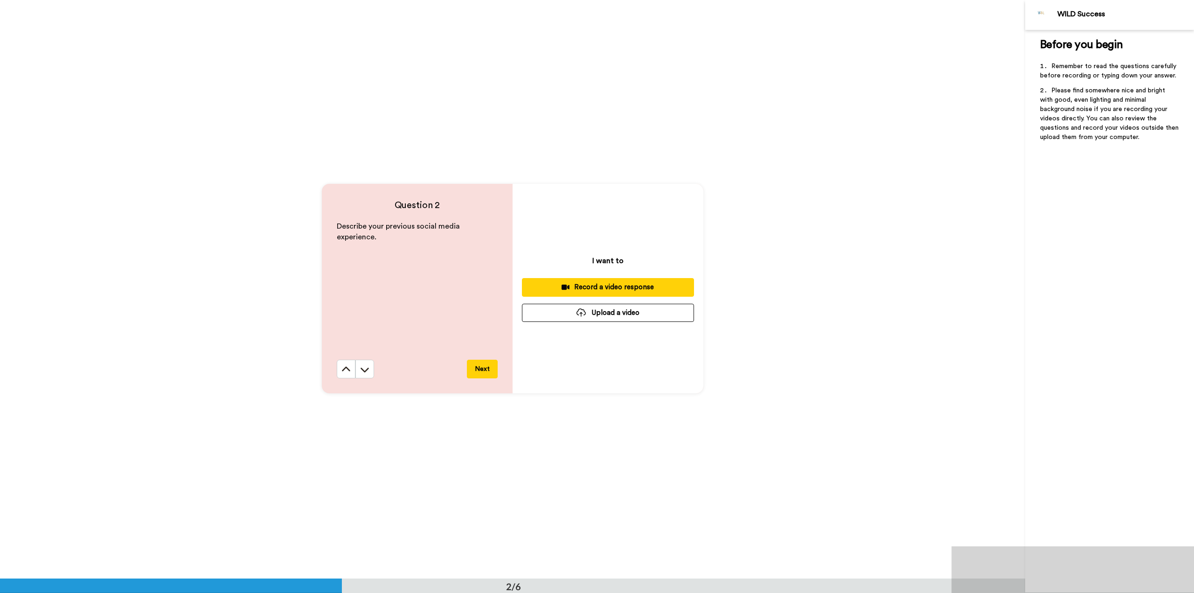
scroll to position [579, 0]
click at [368, 372] on button at bounding box center [364, 369] width 19 height 19
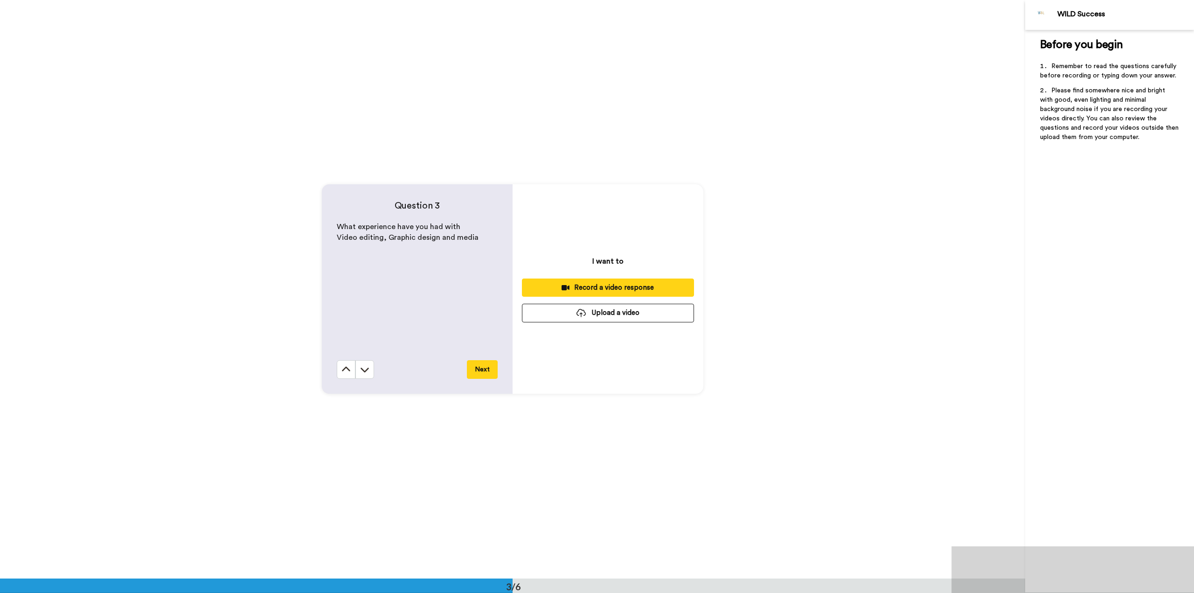
scroll to position [1157, 0]
click at [363, 368] on icon at bounding box center [364, 368] width 9 height 9
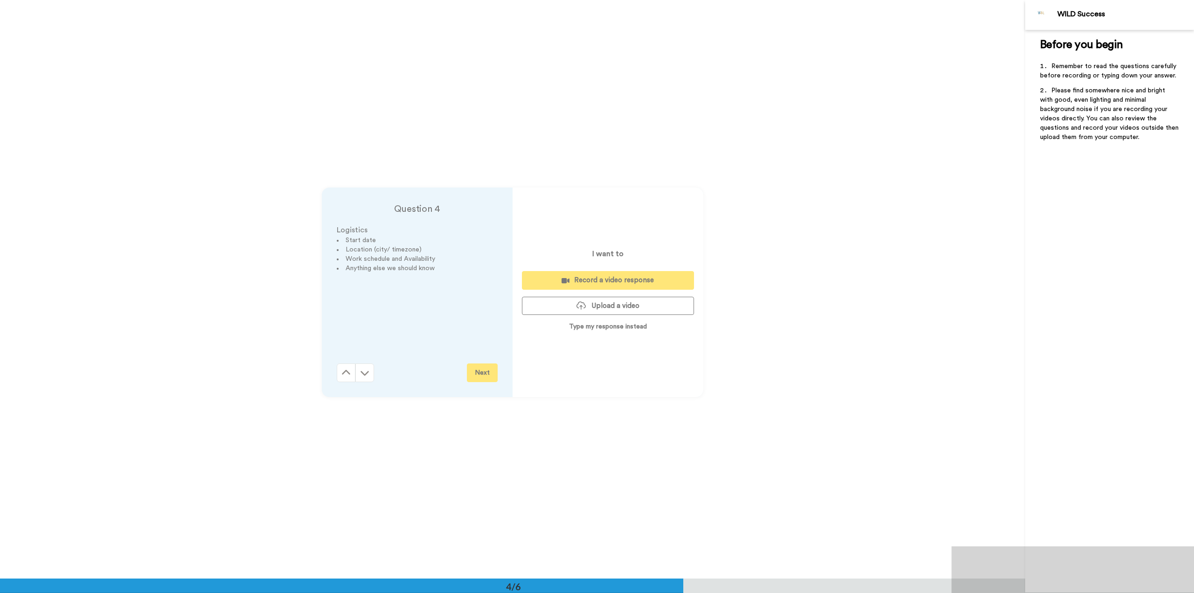
scroll to position [1736, 0]
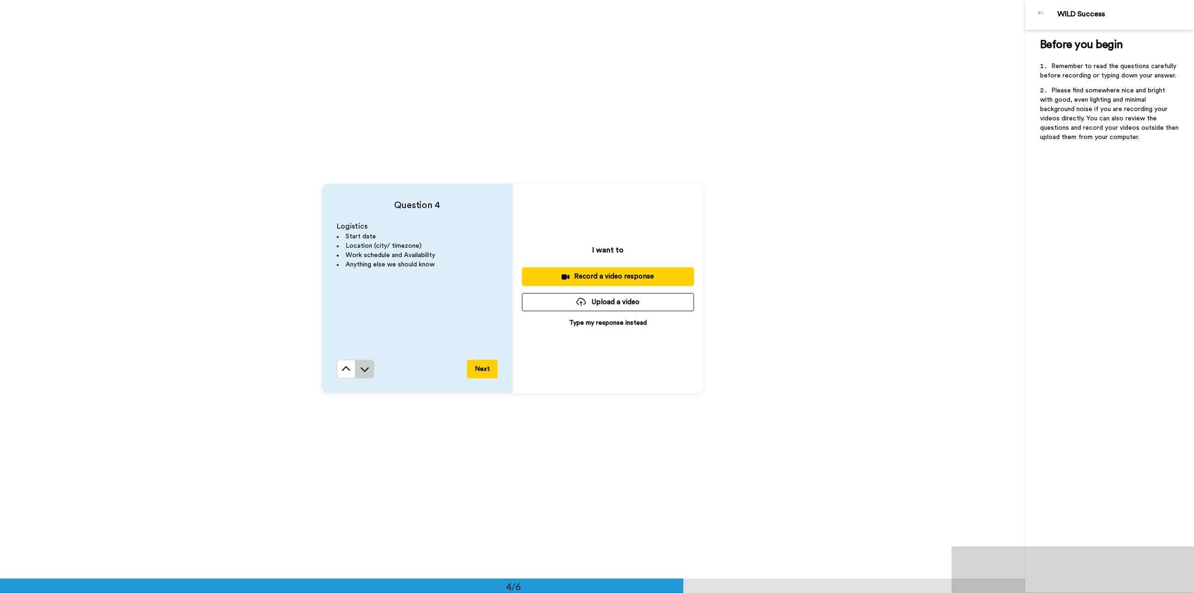
click at [363, 369] on icon at bounding box center [364, 368] width 9 height 9
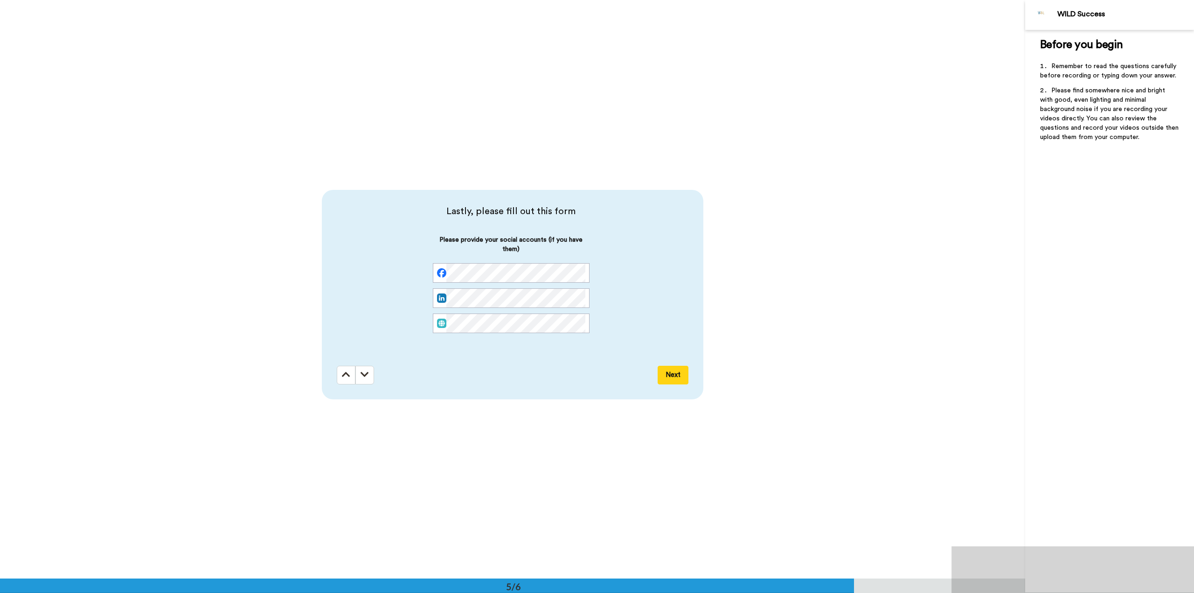
scroll to position [2314, 0]
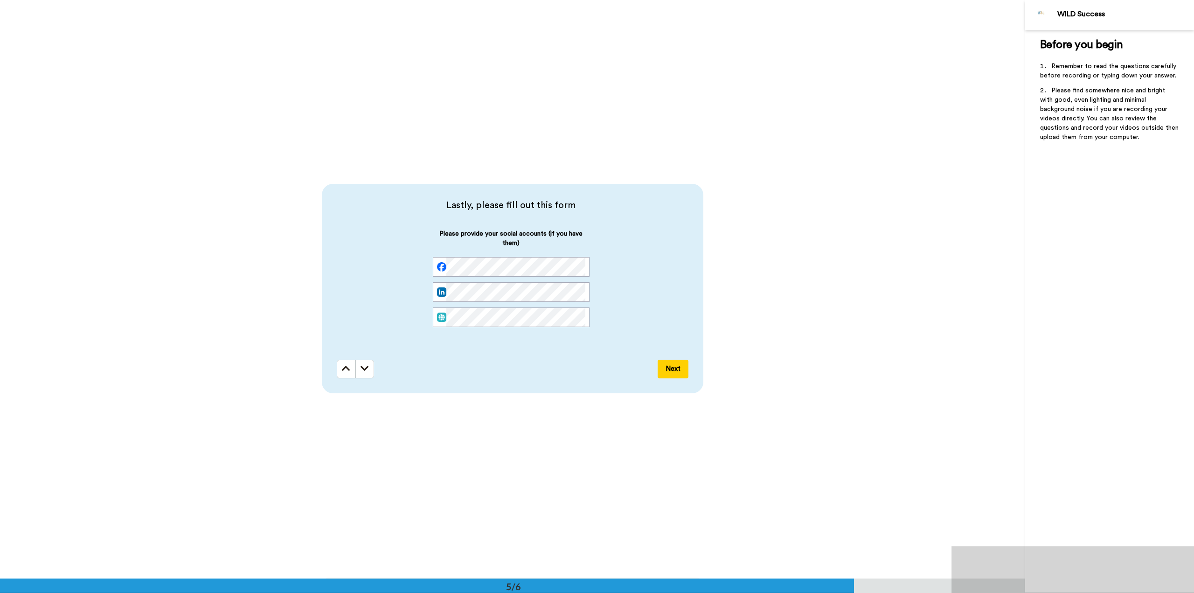
click at [347, 381] on div "Lastly, please fill out this form Please provide your social accounts (if you h…" at bounding box center [513, 288] width 382 height 209
click at [346, 376] on button at bounding box center [346, 369] width 19 height 19
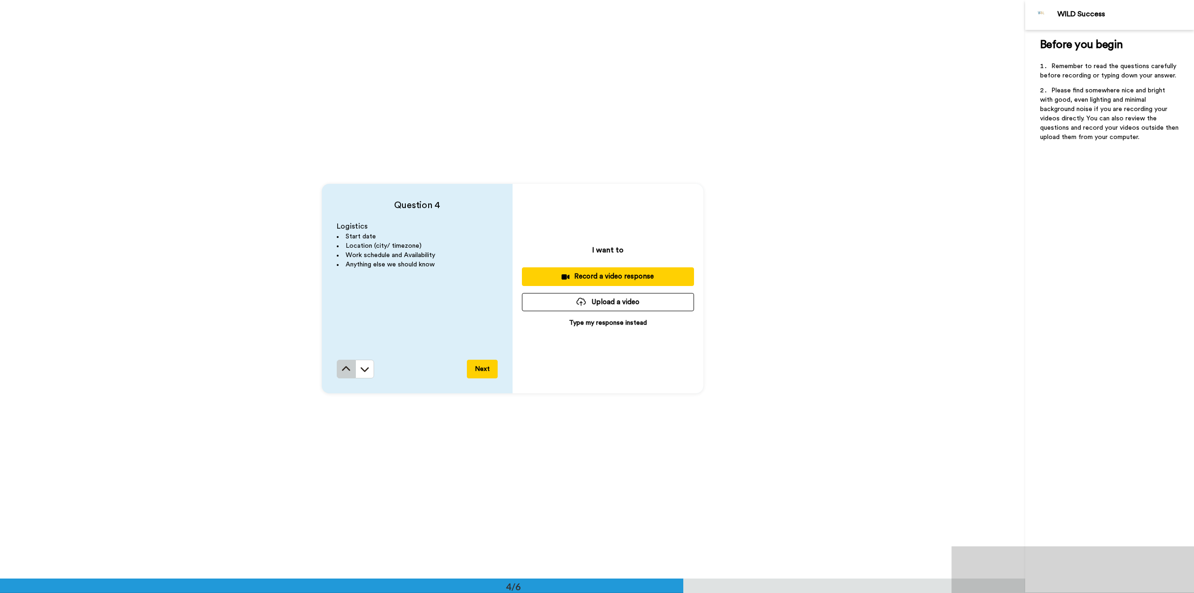
click at [344, 366] on icon at bounding box center [345, 368] width 9 height 9
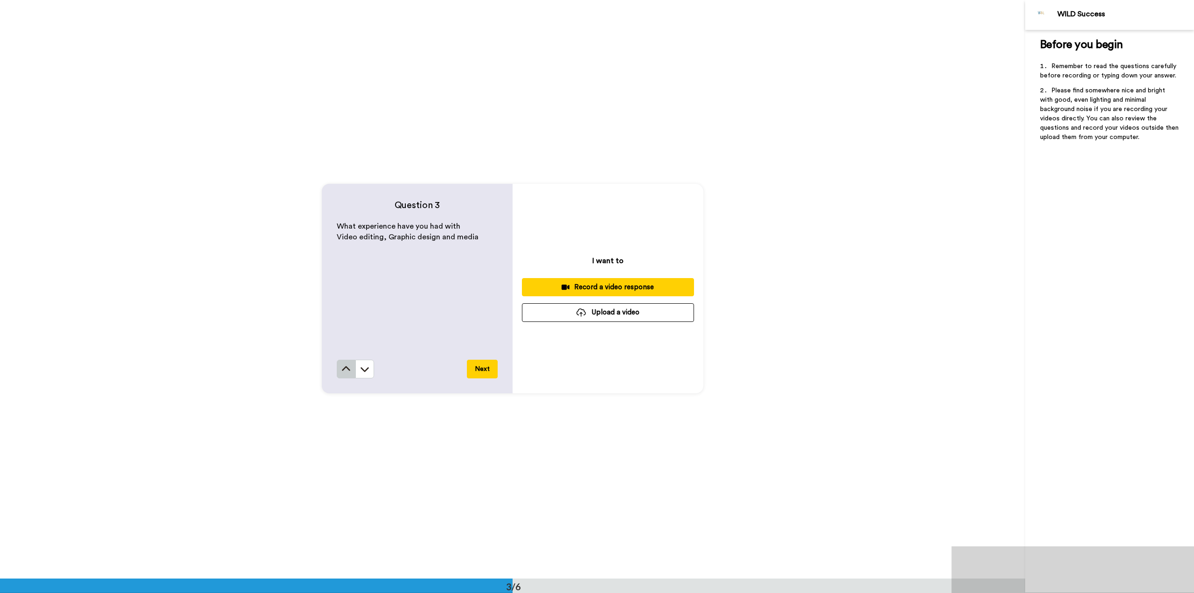
click at [342, 370] on icon at bounding box center [345, 368] width 9 height 9
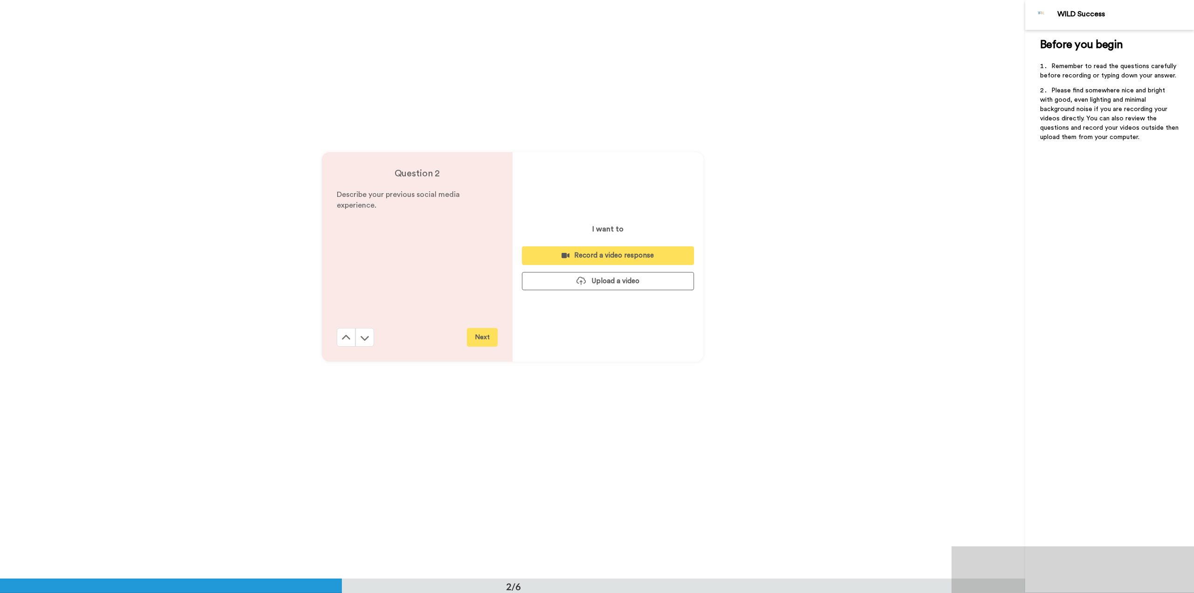
scroll to position [579, 0]
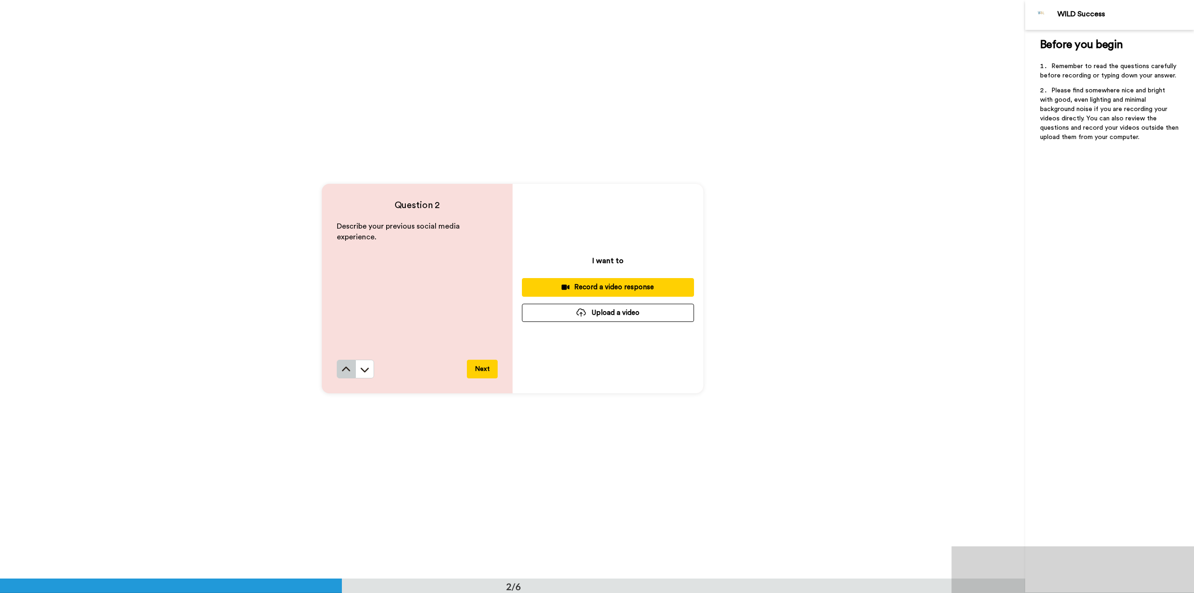
click at [341, 369] on icon at bounding box center [345, 369] width 9 height 9
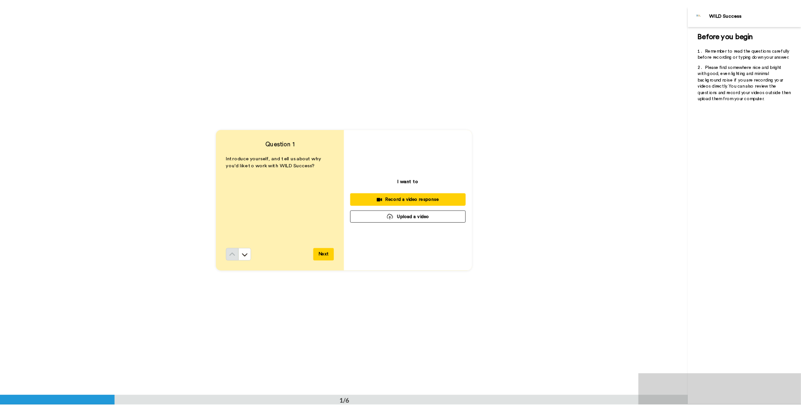
scroll to position [0, 0]
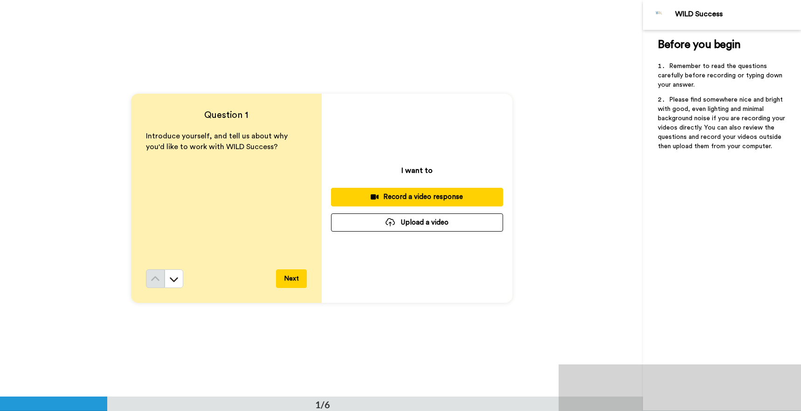
click at [421, 225] on button "Upload a video" at bounding box center [417, 223] width 172 height 18
click at [532, 279] on div "Question 1 Introduce yourself, and tell us about why you'd like to work with WI…" at bounding box center [321, 198] width 643 height 397
click at [576, 241] on div "Question 1 Introduce yourself, and tell us about why you'd like to work with WI…" at bounding box center [321, 198] width 643 height 397
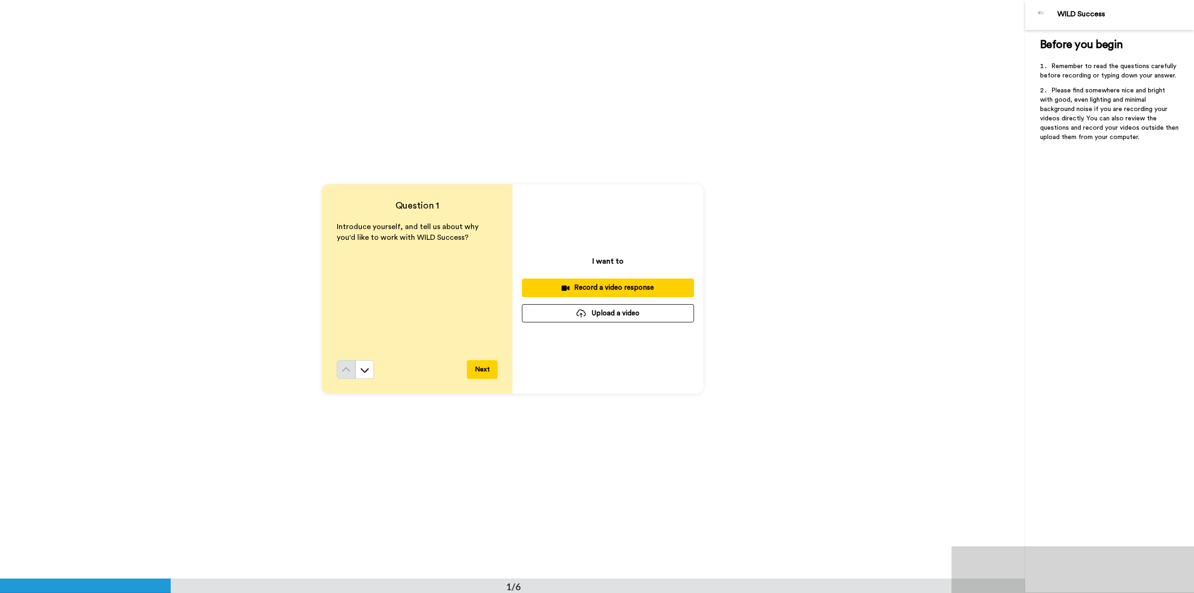
click at [604, 314] on button "Upload a video" at bounding box center [608, 313] width 172 height 18
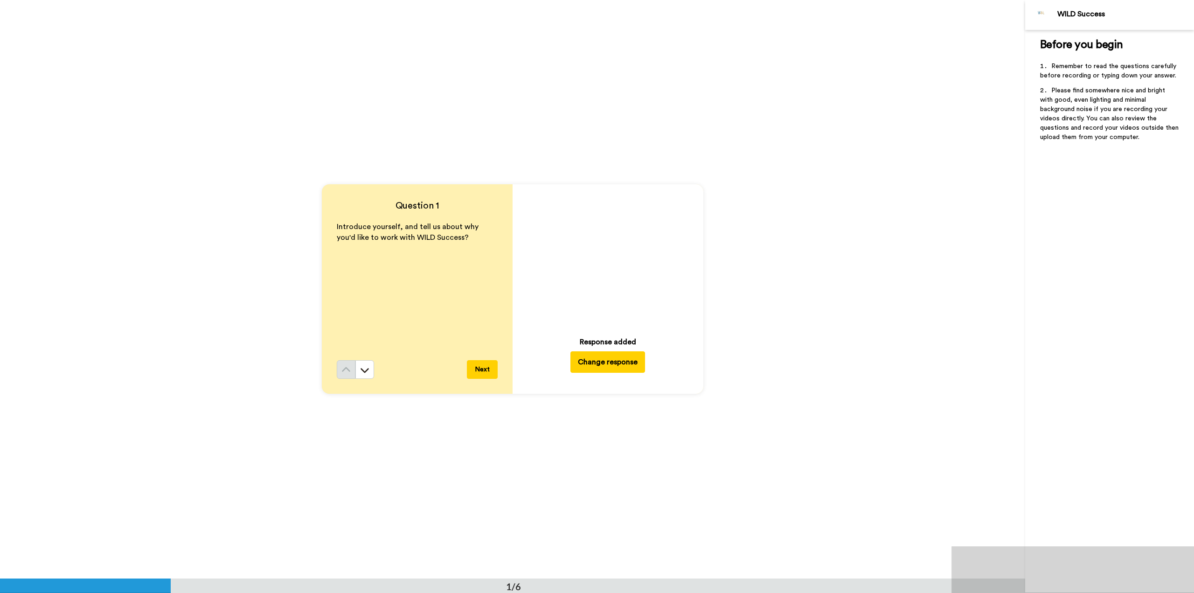
click at [486, 369] on button "Next" at bounding box center [482, 369] width 31 height 19
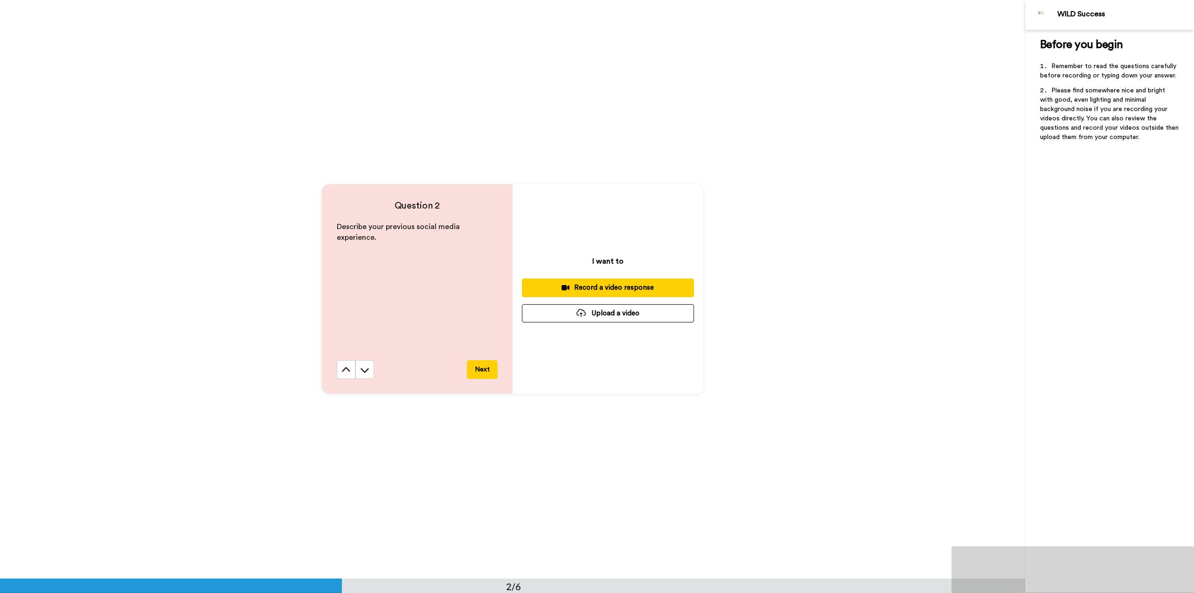
scroll to position [579, 0]
click at [599, 312] on button "Upload a video" at bounding box center [608, 313] width 172 height 18
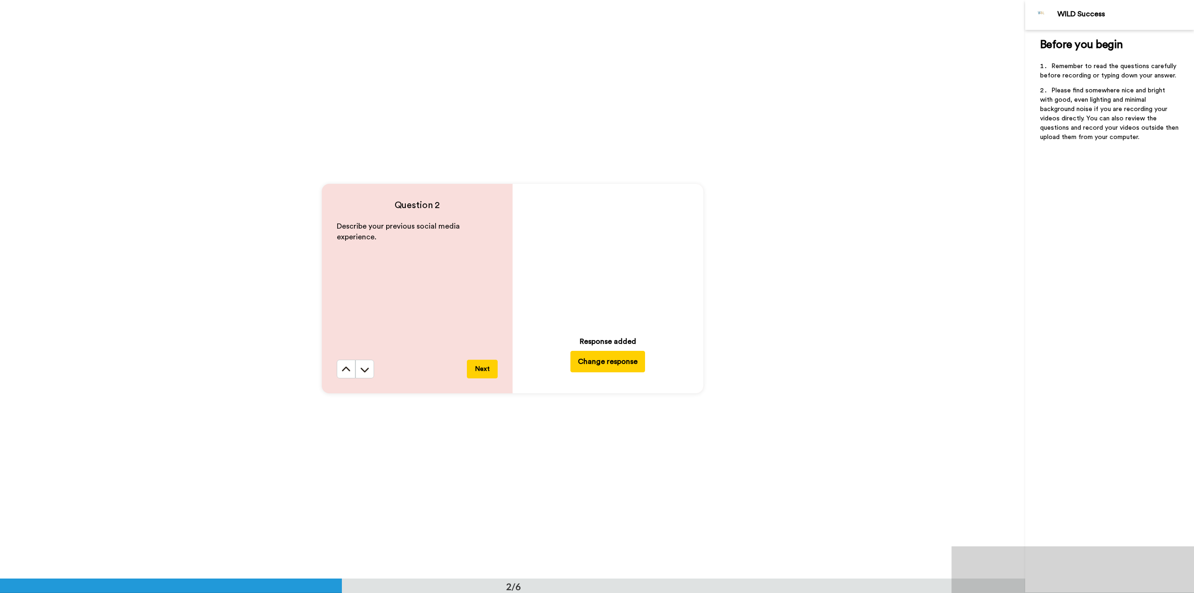
click at [481, 369] on button "Next" at bounding box center [482, 369] width 31 height 19
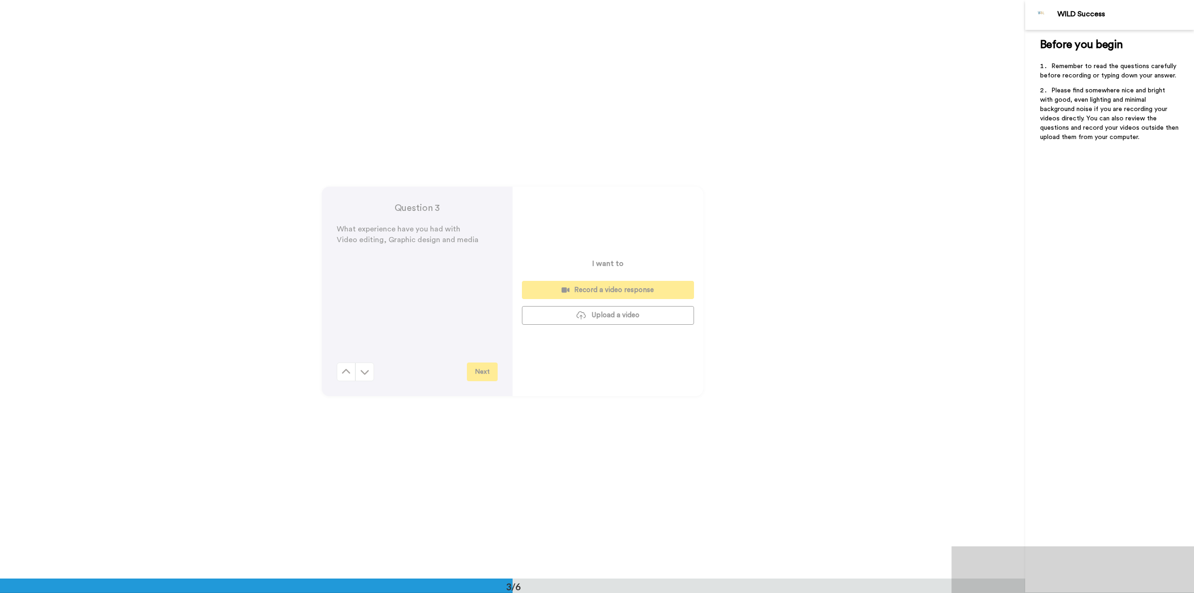
scroll to position [1157, 0]
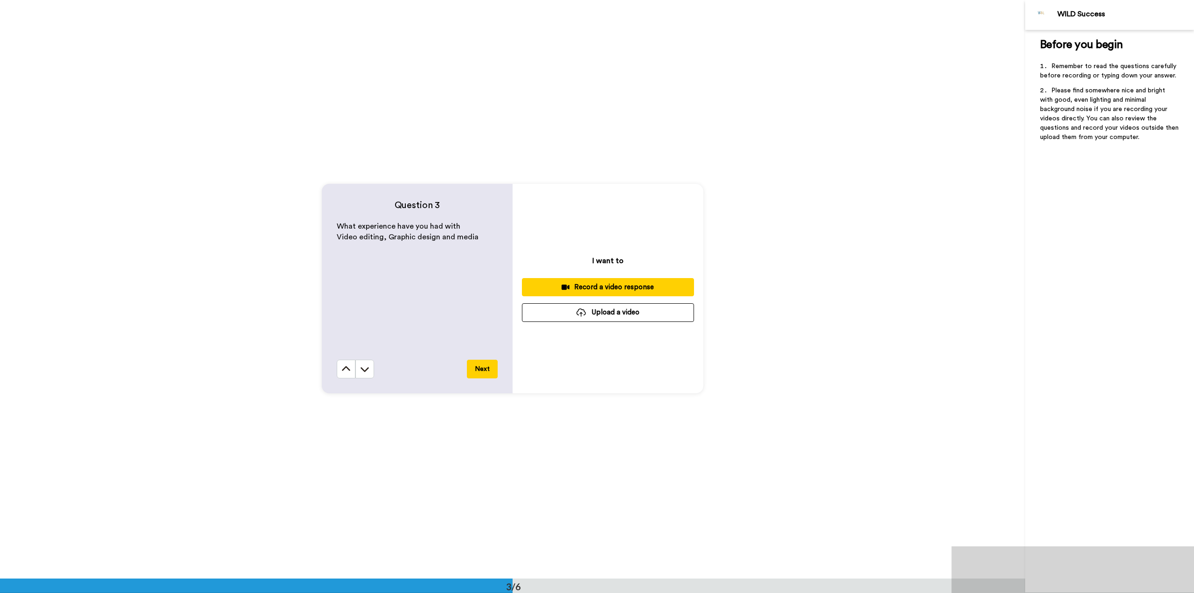
click at [641, 308] on button "Upload a video" at bounding box center [608, 312] width 172 height 18
click at [448, 313] on div "What experience have you had with Video editing, Graphic design and media" at bounding box center [417, 290] width 161 height 139
click at [176, 187] on div "Question 3 What experience have you had with Video editing, Graphic design and …" at bounding box center [512, 289] width 1025 height 578
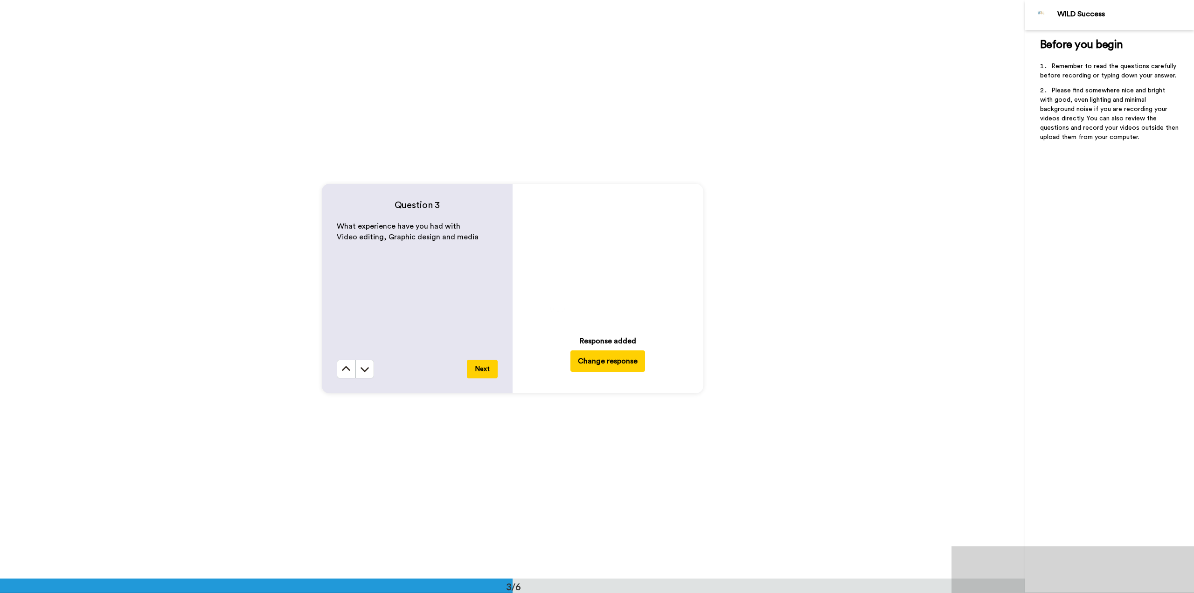
click at [483, 368] on button "Next" at bounding box center [482, 369] width 31 height 19
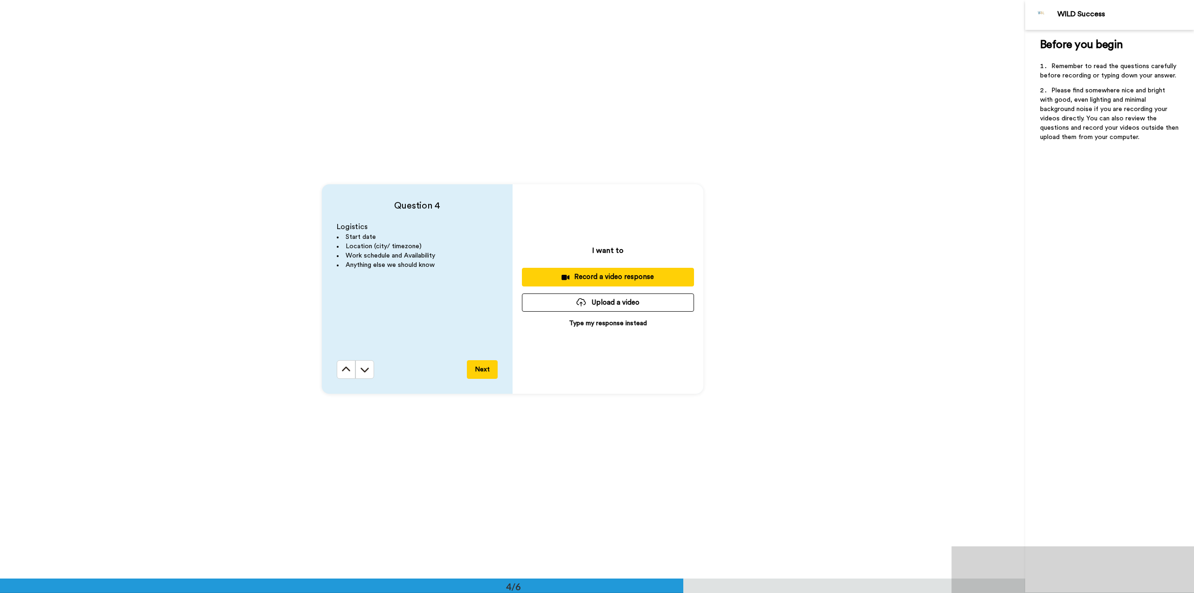
scroll to position [1736, 0]
click at [626, 302] on button "Upload a video" at bounding box center [608, 302] width 172 height 18
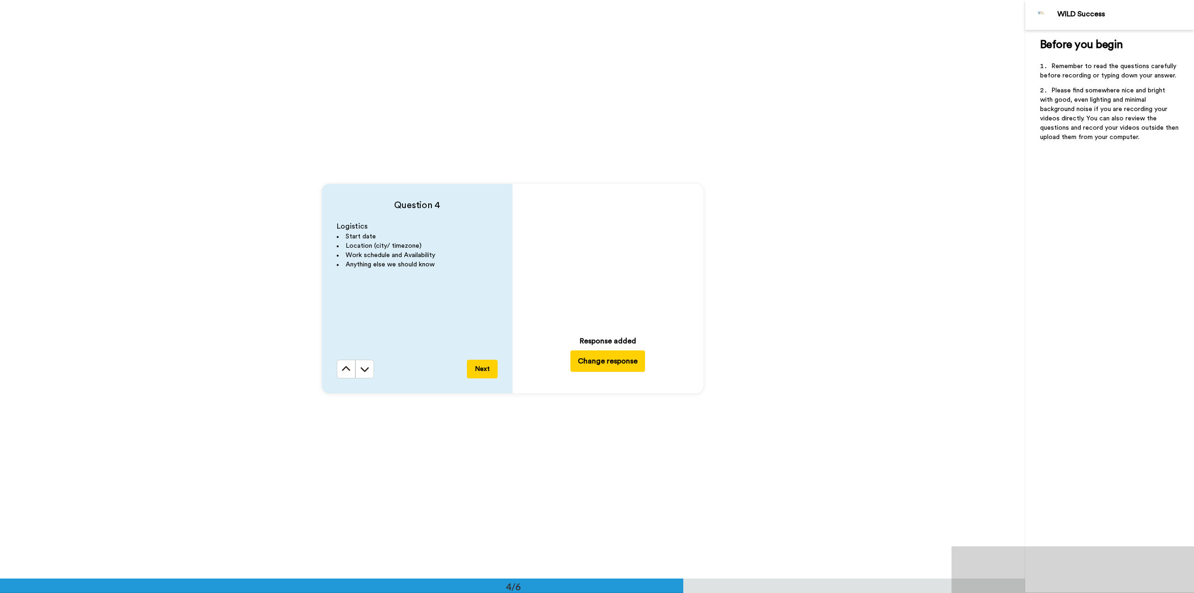
click at [479, 370] on button "Next" at bounding box center [482, 369] width 31 height 19
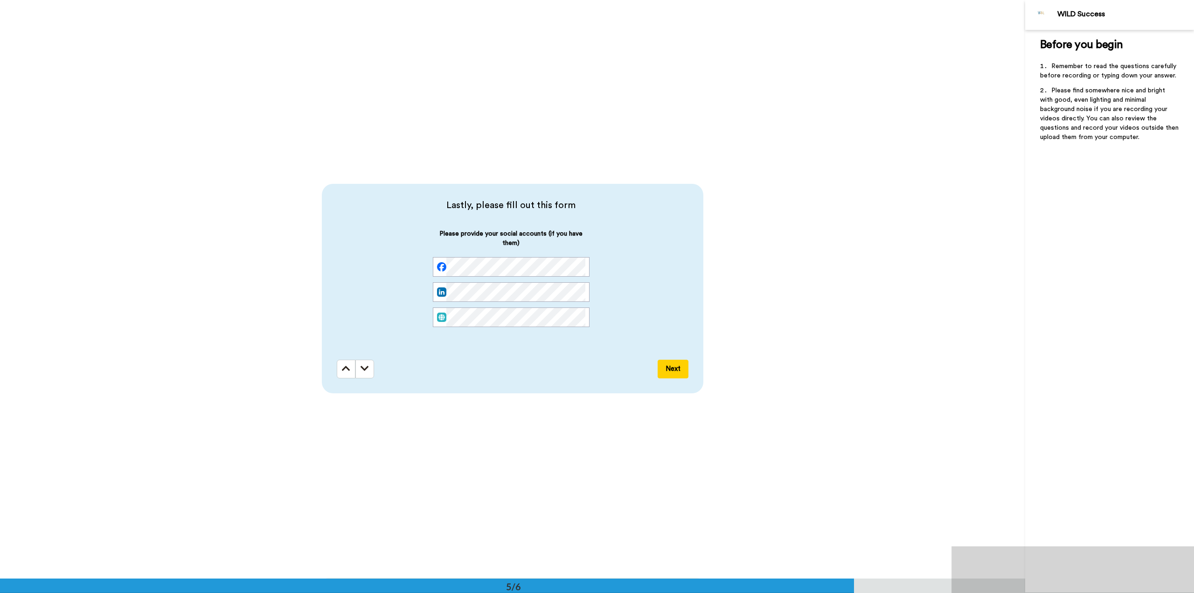
scroll to position [0, 0]
click at [389, 314] on div "Please provide your social accounts (if you have them)" at bounding box center [511, 285] width 349 height 113
click at [299, 308] on div "Lastly, please fill out this form Please provide your social accounts (if you h…" at bounding box center [512, 288] width 1025 height 578
click at [653, 322] on div "Please provide your social accounts (if you have them)" at bounding box center [511, 285] width 349 height 113
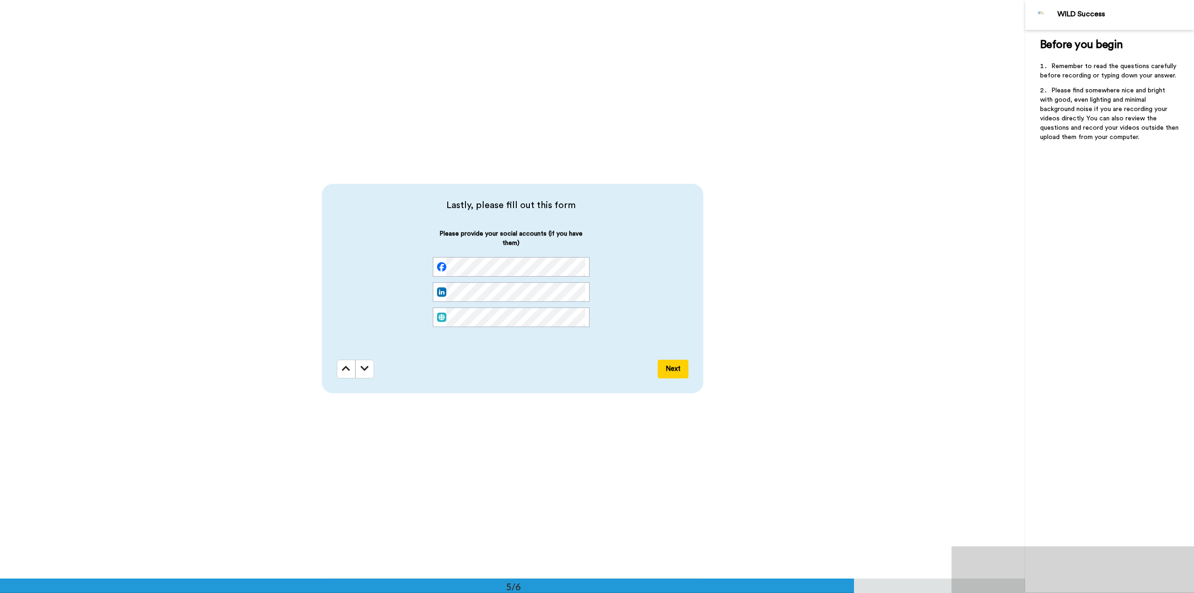
click at [611, 335] on div "Please provide your social accounts (if you have them)" at bounding box center [511, 285] width 349 height 113
click at [509, 380] on div "Lastly, please fill out this form Please provide your social accounts (if you h…" at bounding box center [513, 288] width 382 height 209
click at [475, 425] on div "Lastly, please fill out this form Please provide your social accounts (if you h…" at bounding box center [512, 288] width 1025 height 578
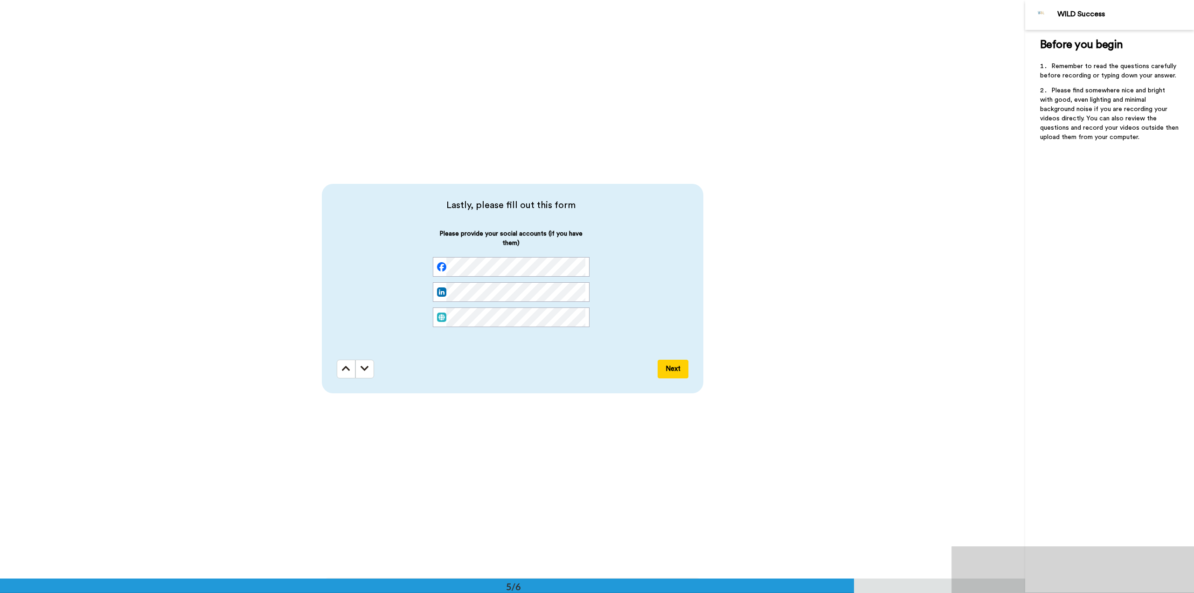
scroll to position [0, 0]
click at [671, 368] on button "Next" at bounding box center [673, 369] width 31 height 19
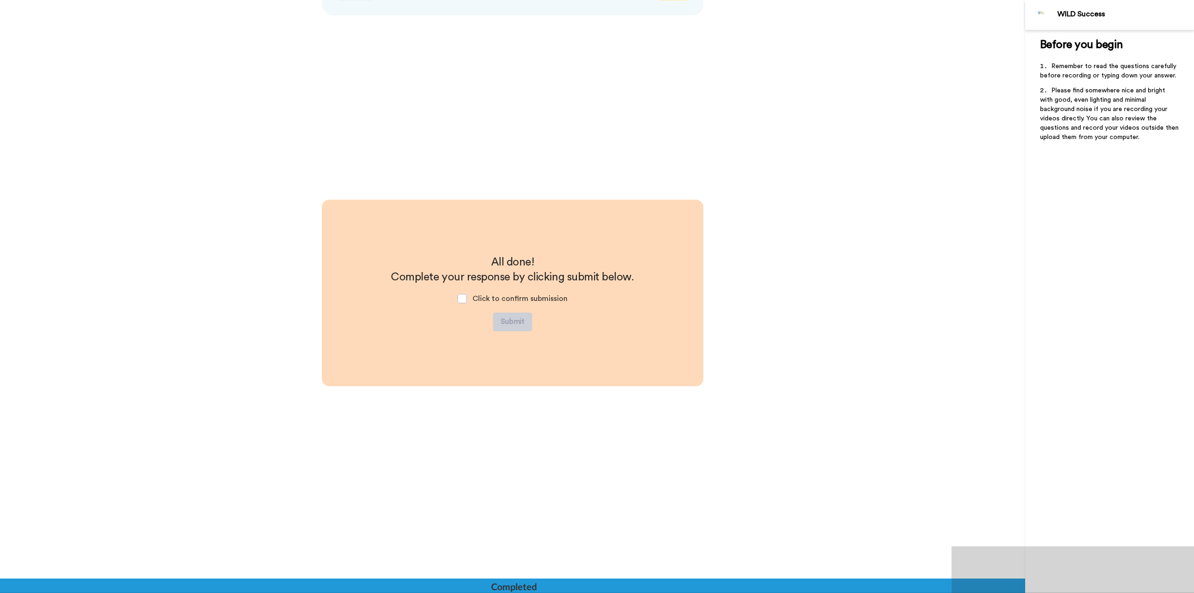
scroll to position [2697, 0]
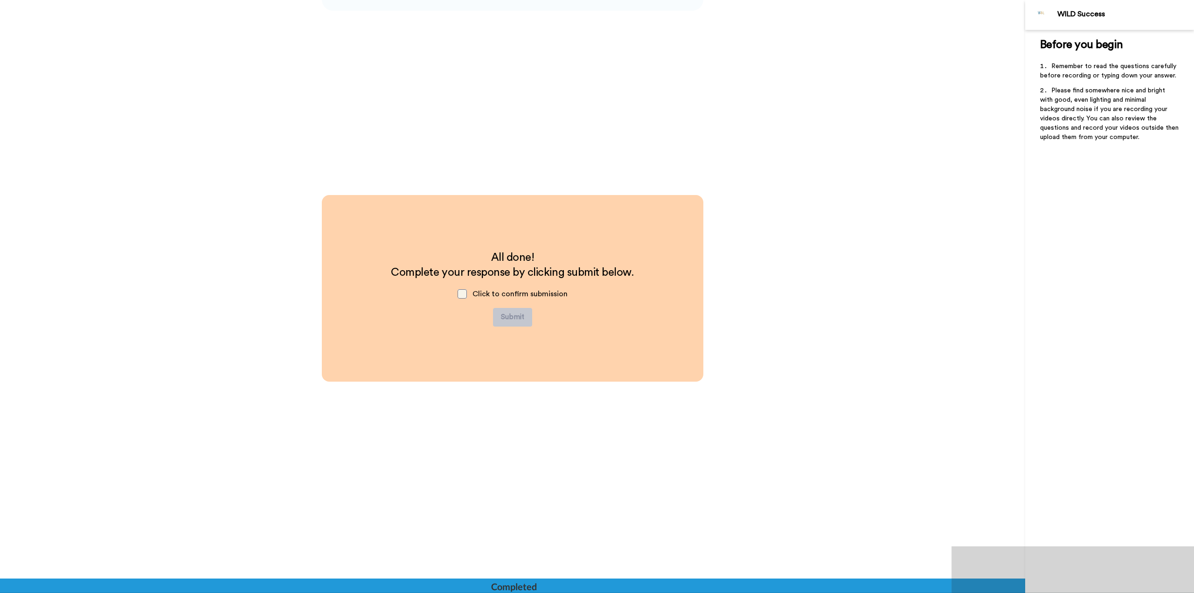
click at [463, 296] on span at bounding box center [462, 293] width 9 height 9
click at [515, 315] on button "Submit" at bounding box center [512, 317] width 39 height 19
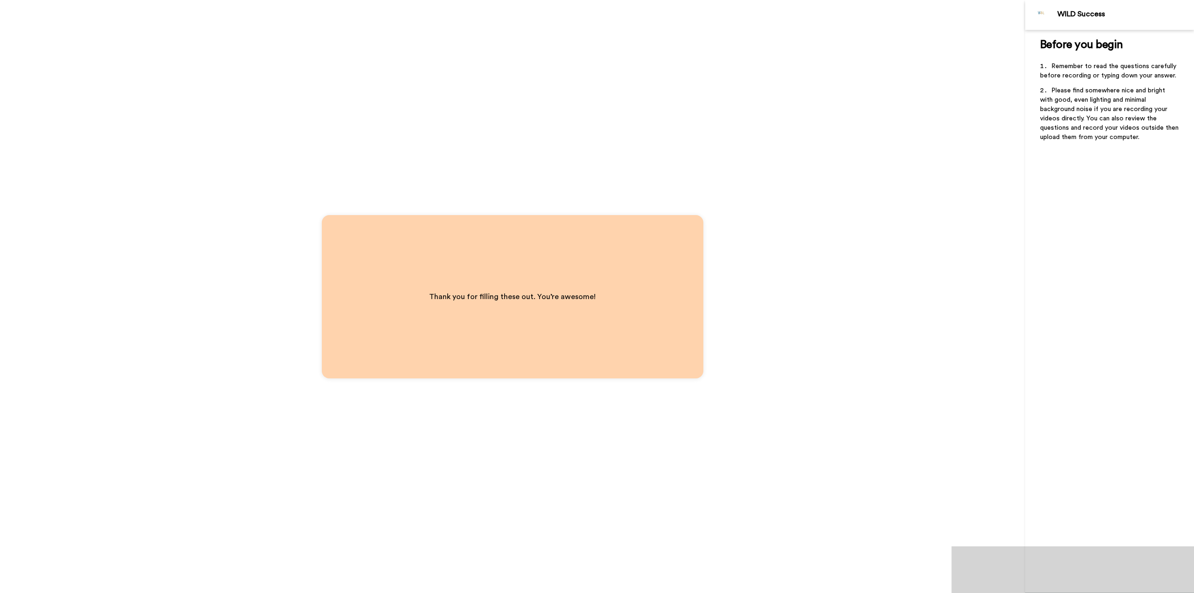
click at [547, 292] on p "Thank you for filling these out. You’re awesome!" at bounding box center [512, 296] width 167 height 13
click at [528, 332] on div "Thank you for filling these out. You’re awesome!" at bounding box center [513, 296] width 382 height 163
